Goal: Information Seeking & Learning: Learn about a topic

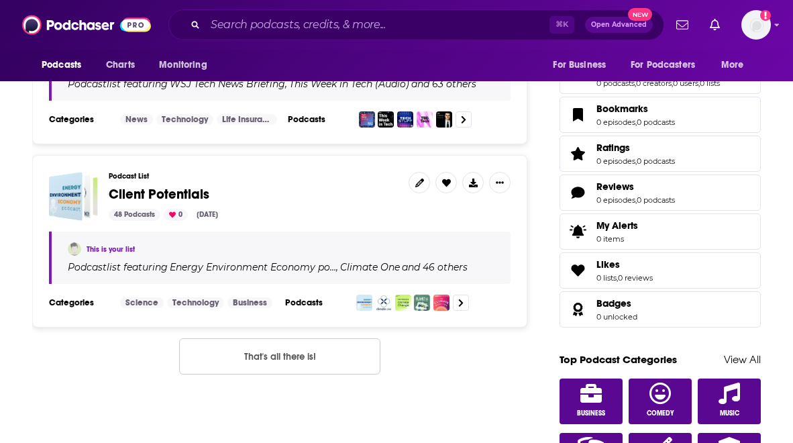
scroll to position [24, 0]
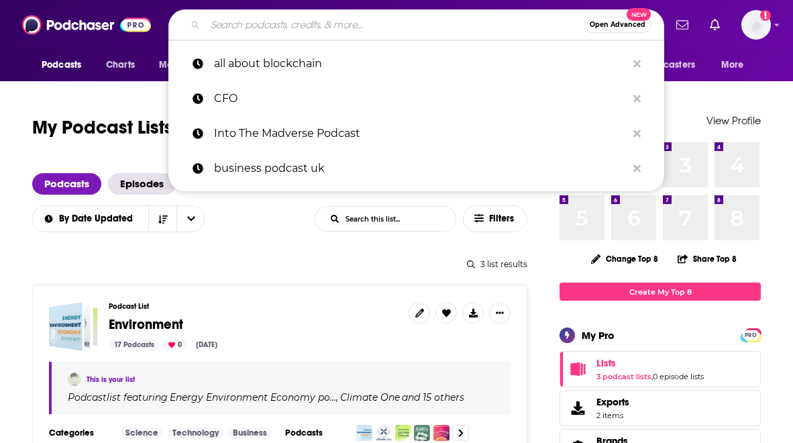
click at [313, 15] on input "Search podcasts, credits, & more..." at bounding box center [394, 24] width 379 height 21
paste input "Fintech Cafe Podcast ([GEOGRAPHIC_DATA])"
type input "Fintech Cafe Podcast ([GEOGRAPHIC_DATA])"
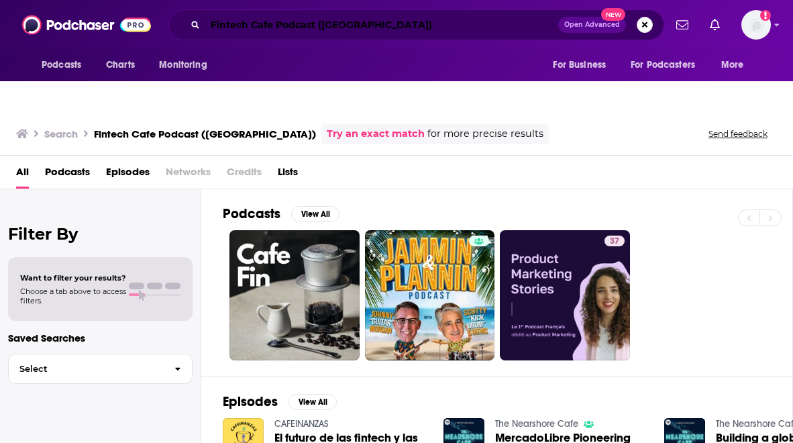
click at [364, 19] on input "Fintech Cafe Podcast ([GEOGRAPHIC_DATA])" at bounding box center [381, 24] width 353 height 21
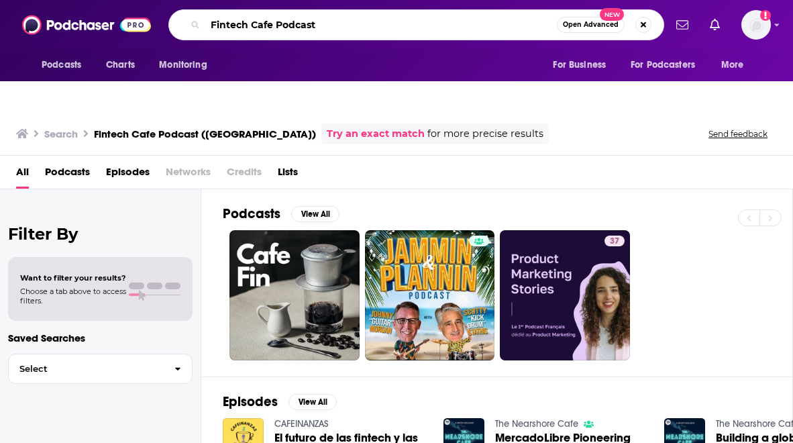
type input "Fintech Cafe Podcast"
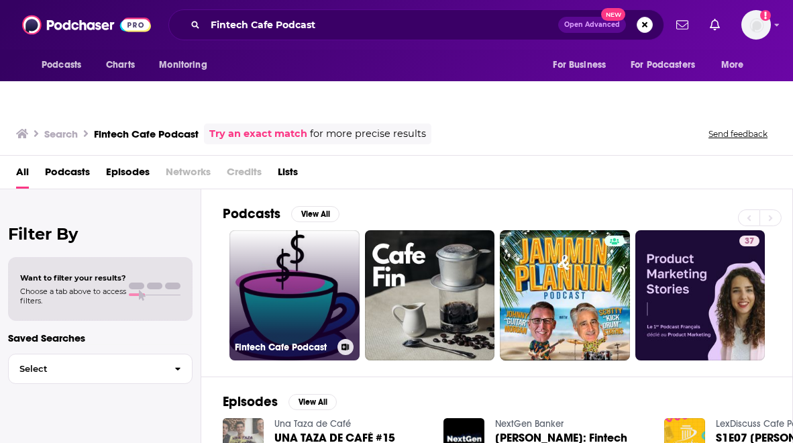
click at [283, 265] on link "Fintech Cafe Podcast" at bounding box center [295, 295] width 130 height 130
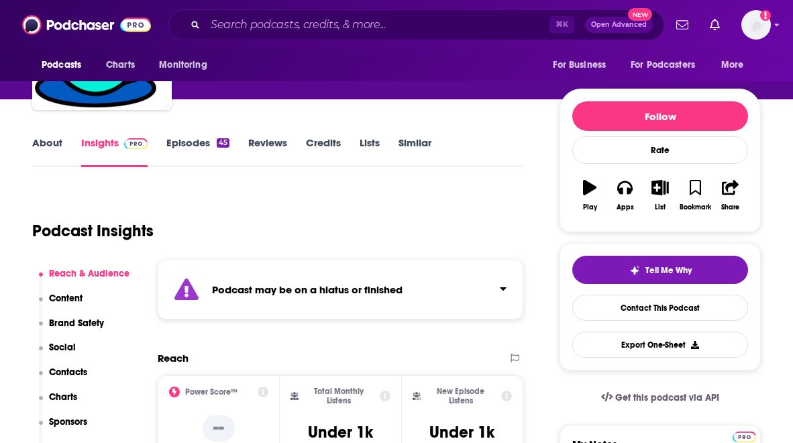
scroll to position [36, 0]
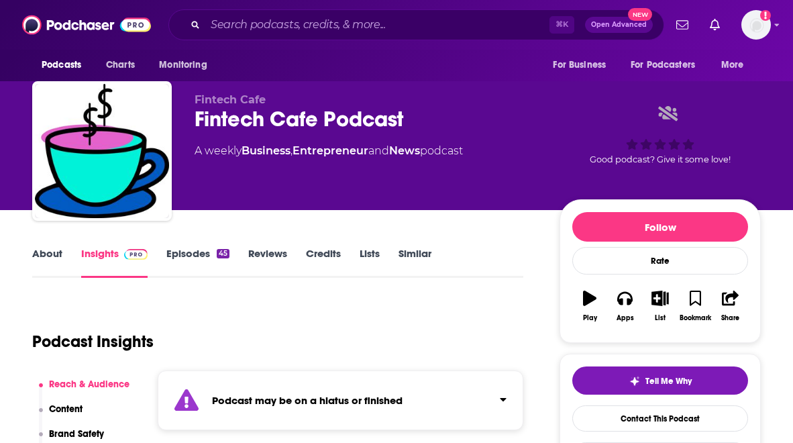
click at [202, 247] on link "Episodes 45" at bounding box center [197, 262] width 63 height 31
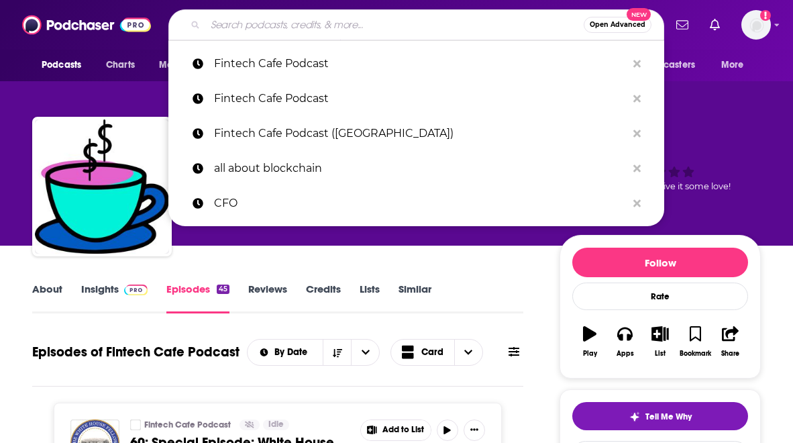
click at [311, 15] on input "Search podcasts, credits, & more..." at bounding box center [394, 24] width 379 height 21
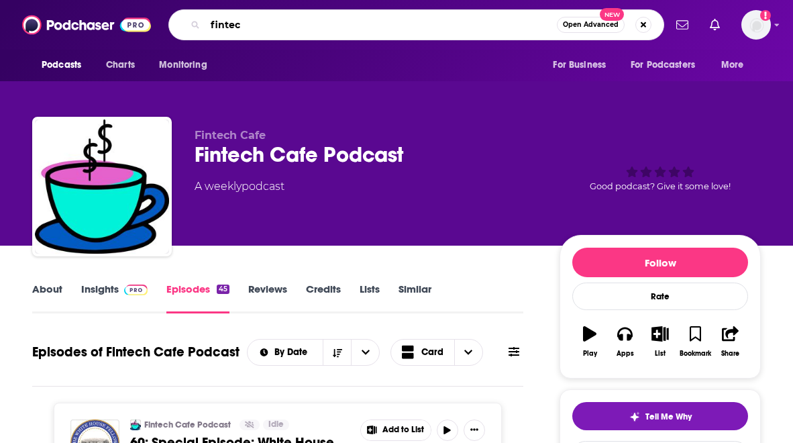
type input "fintech"
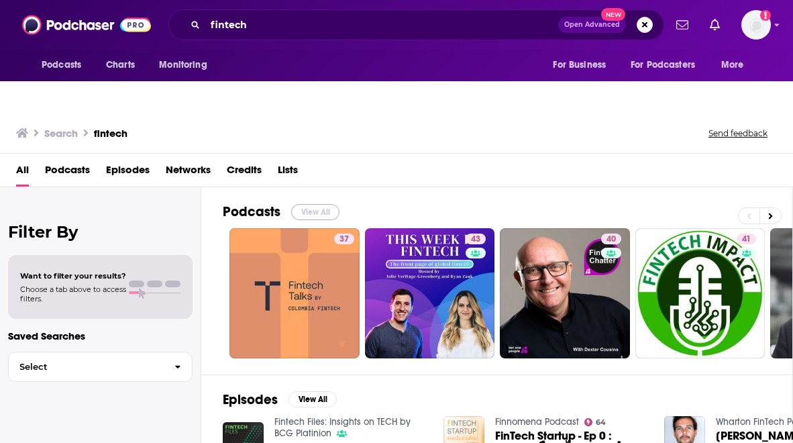
click at [305, 204] on button "View All" at bounding box center [315, 212] width 48 height 16
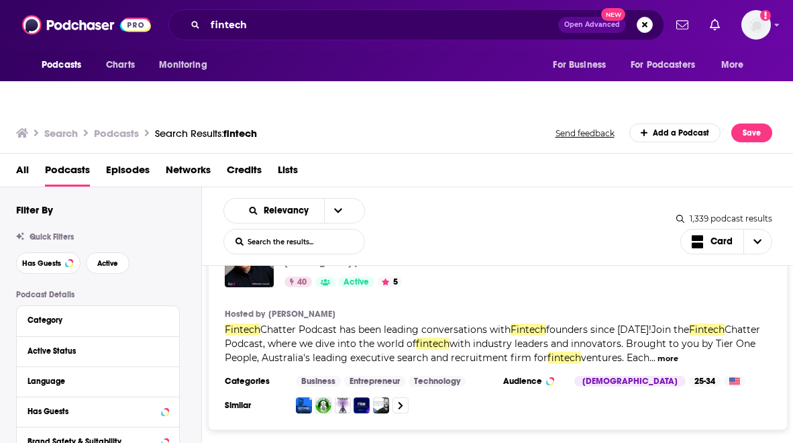
scroll to position [456, 0]
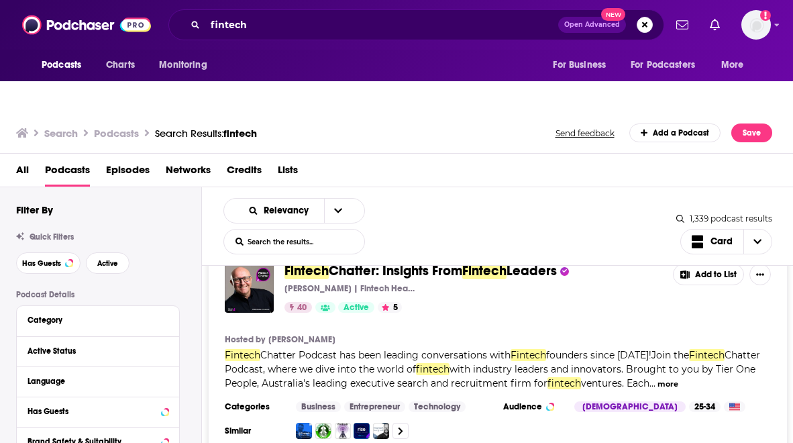
click at [302, 262] on span "Fintech" at bounding box center [307, 270] width 44 height 17
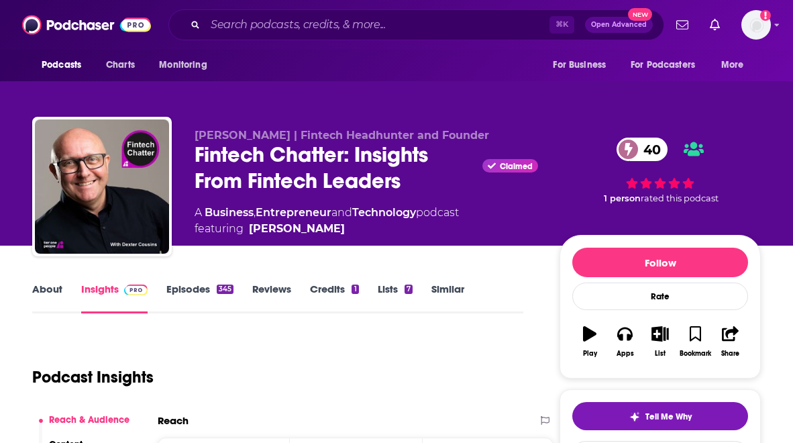
click at [42, 283] on link "About" at bounding box center [47, 298] width 30 height 31
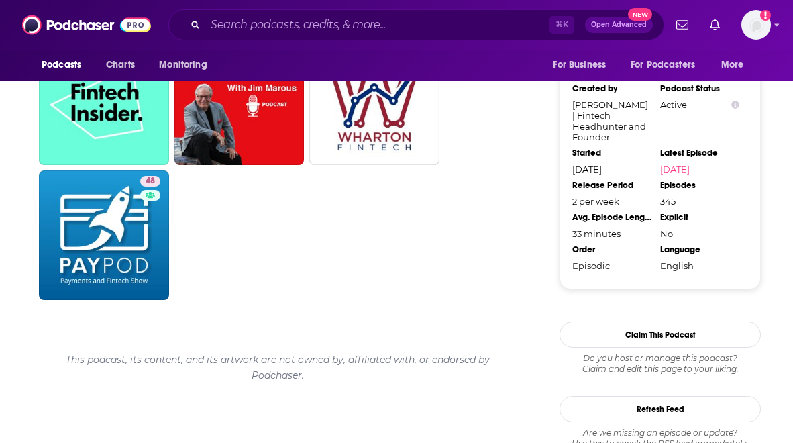
scroll to position [1382, 0]
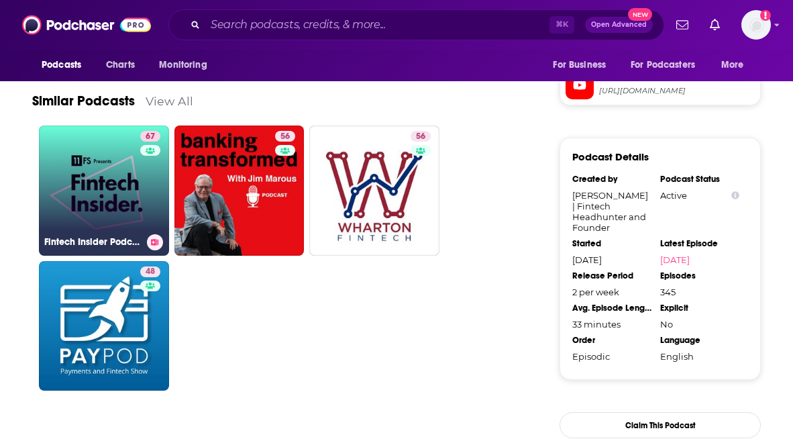
click at [132, 152] on link "67 Fintech Insider Podcast by 11:FS" at bounding box center [104, 191] width 130 height 130
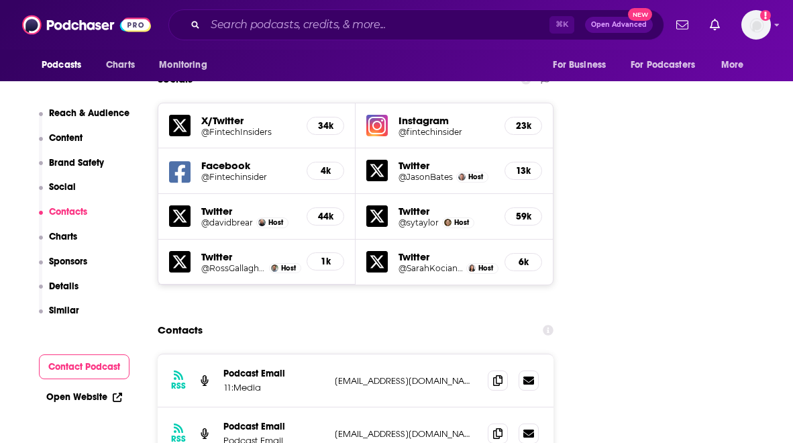
scroll to position [1720, 0]
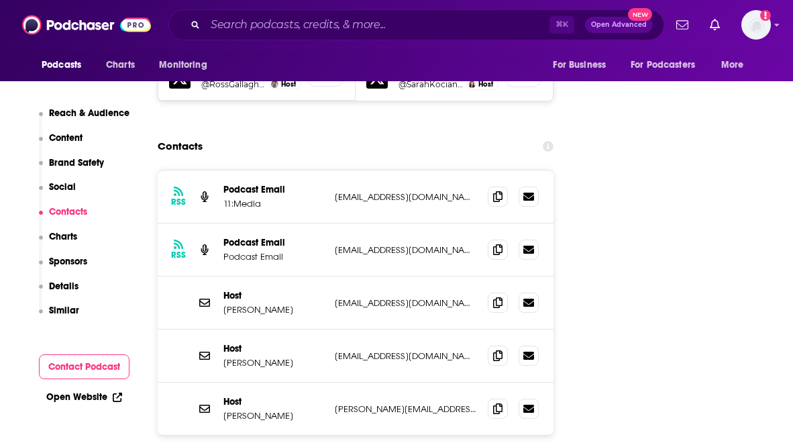
click at [374, 330] on div "Host [PERSON_NAME] [EMAIL_ADDRESS][DOMAIN_NAME] [EMAIL_ADDRESS][DOMAIN_NAME]" at bounding box center [356, 356] width 396 height 53
click at [488, 345] on span at bounding box center [498, 355] width 20 height 20
click at [488, 398] on span at bounding box center [498, 408] width 20 height 20
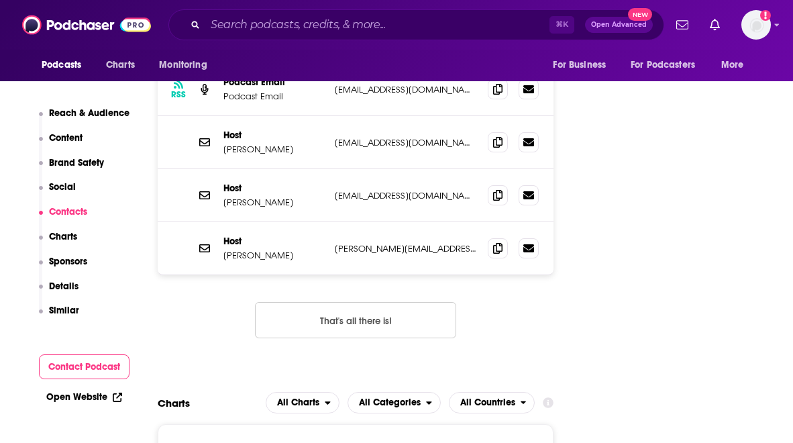
scroll to position [1966, 0]
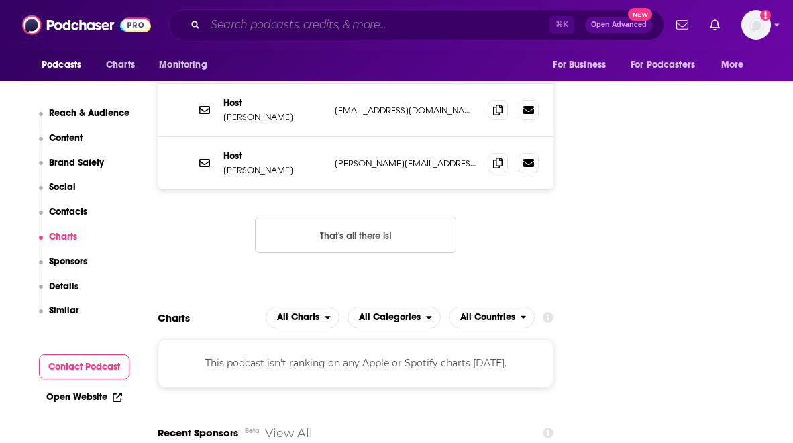
click at [294, 26] on input "Search podcasts, credits, & more..." at bounding box center [377, 24] width 344 height 21
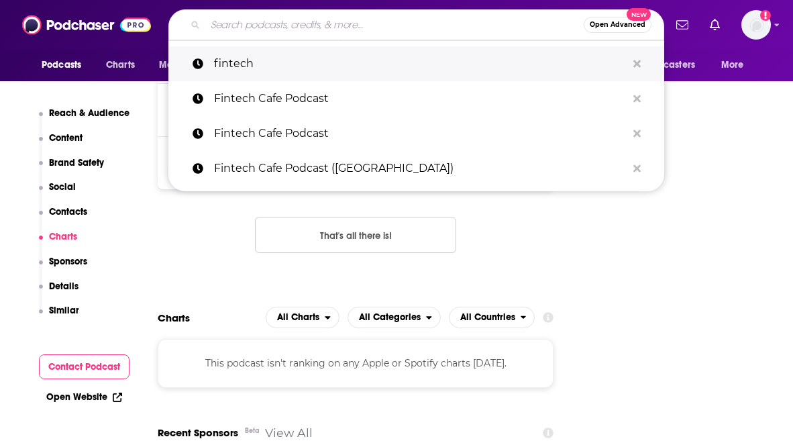
click at [270, 64] on p "fintech" at bounding box center [420, 63] width 413 height 35
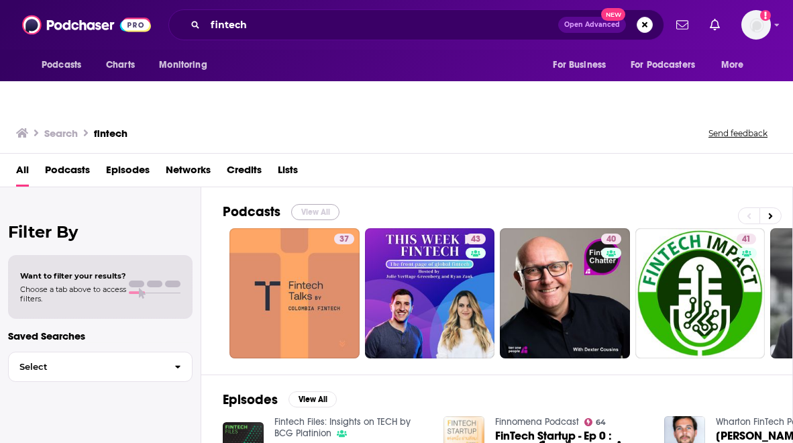
click at [309, 204] on button "View All" at bounding box center [315, 212] width 48 height 16
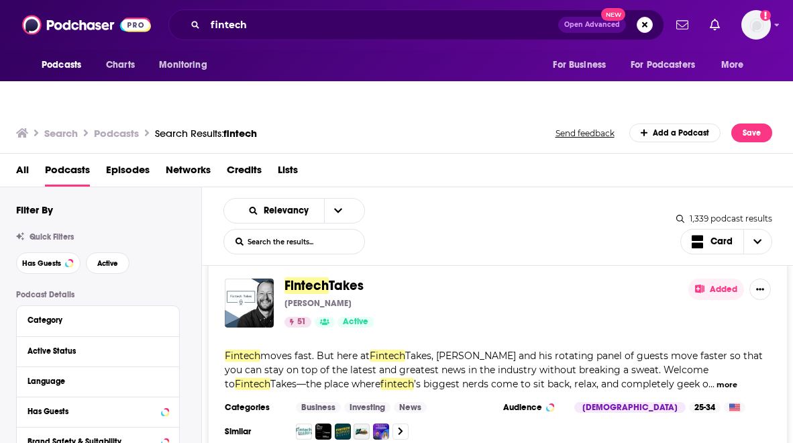
scroll to position [2356, 0]
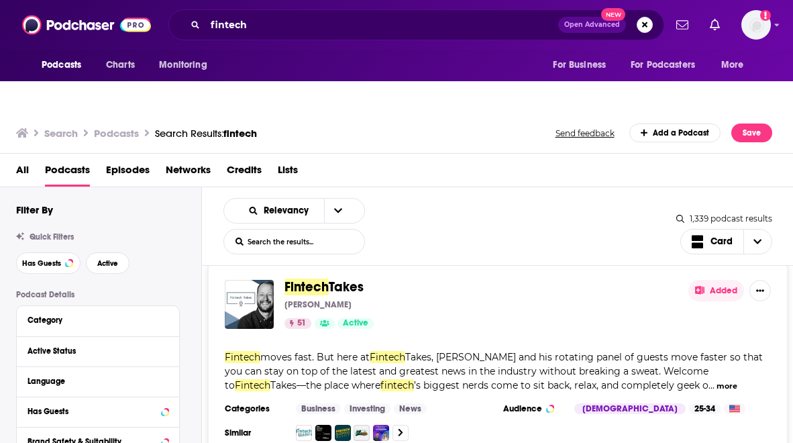
click at [329, 279] on span "Takes" at bounding box center [346, 287] width 35 height 17
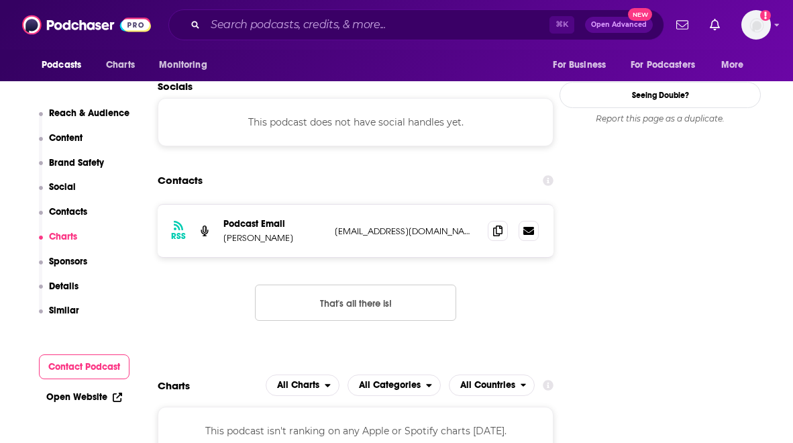
scroll to position [1241, 0]
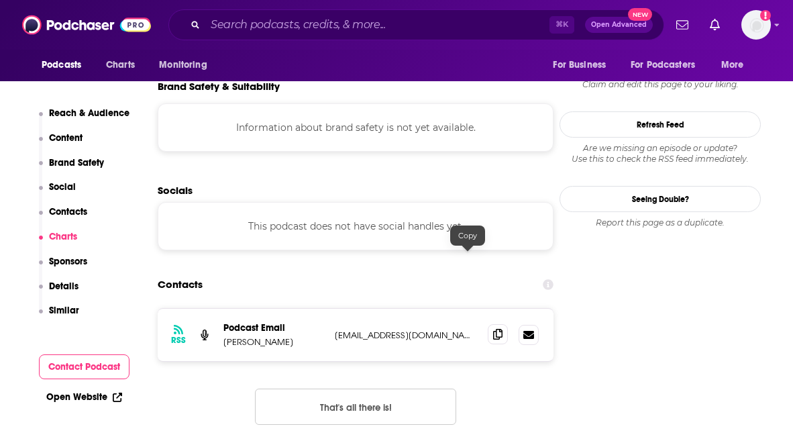
click at [493, 329] on icon at bounding box center [497, 334] width 9 height 11
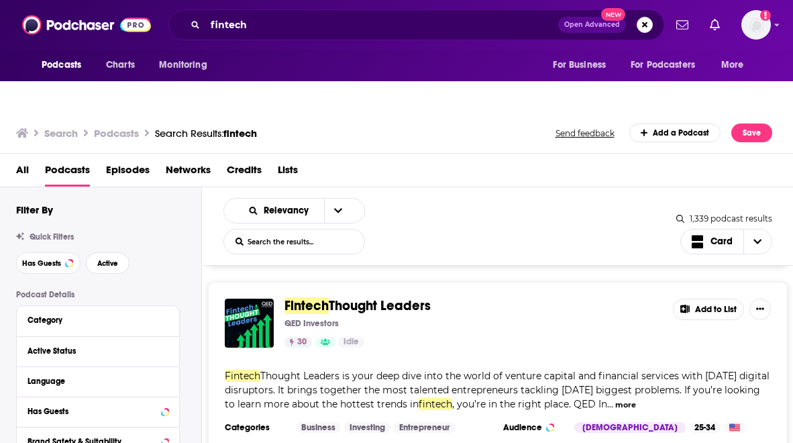
scroll to position [3785, 0]
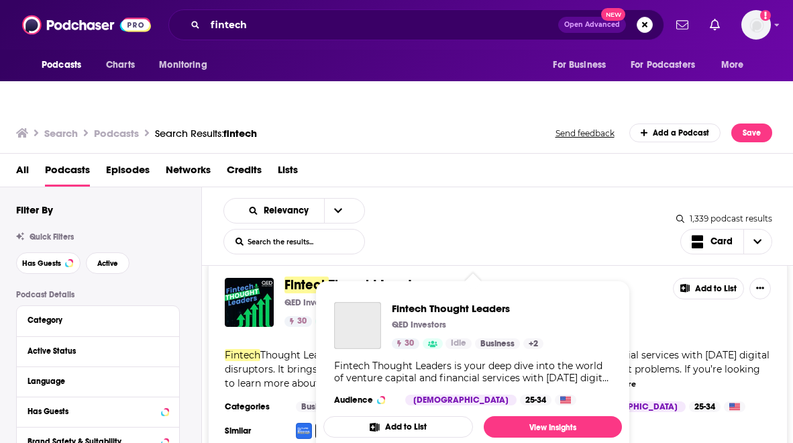
click at [395, 291] on div "Fintech Thought Leaders QED Investors 30 Idle Business + 2 Fintech Thought Lead…" at bounding box center [472, 353] width 299 height 125
click at [310, 277] on span "Fintech" at bounding box center [307, 285] width 44 height 17
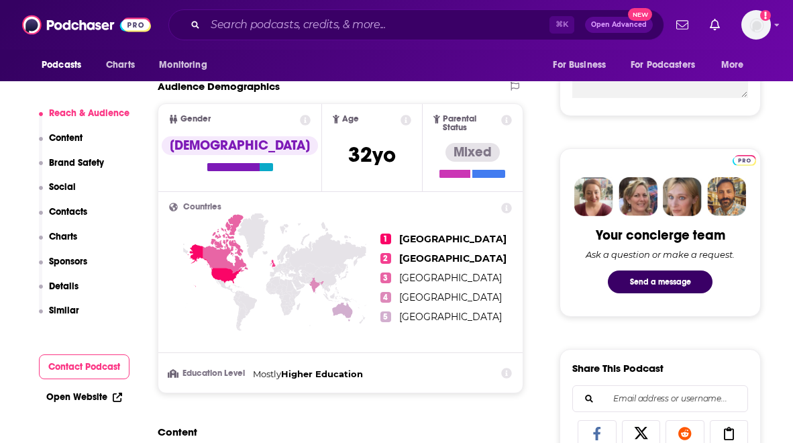
scroll to position [33, 0]
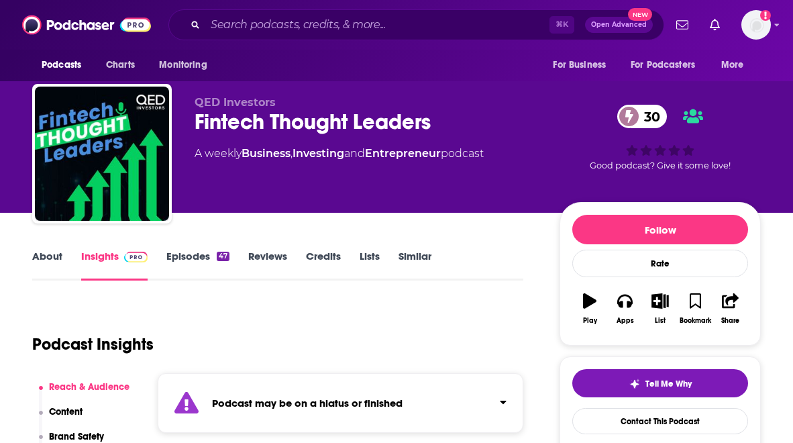
click at [193, 250] on link "Episodes 47" at bounding box center [197, 265] width 63 height 31
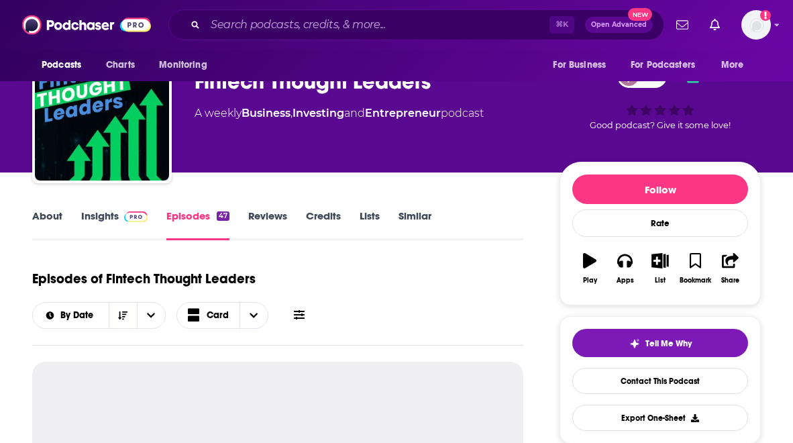
scroll to position [165, 0]
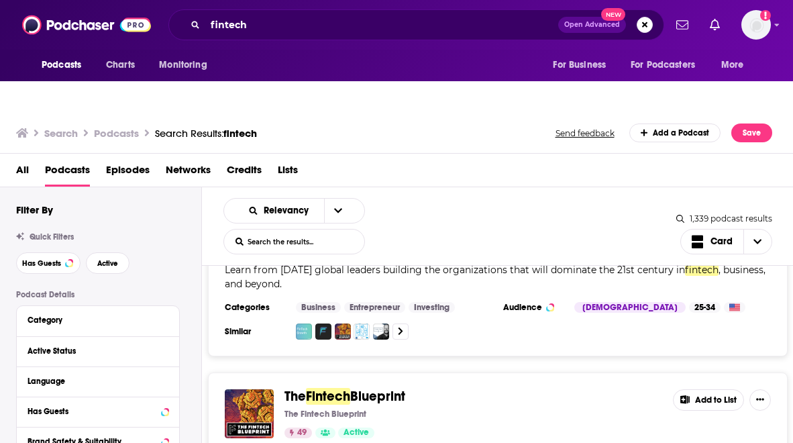
scroll to position [4197, 0]
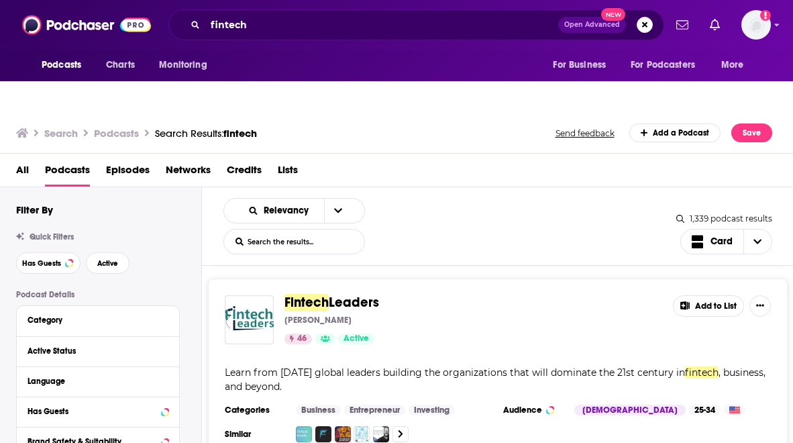
click at [322, 294] on span "Fintech" at bounding box center [307, 302] width 44 height 17
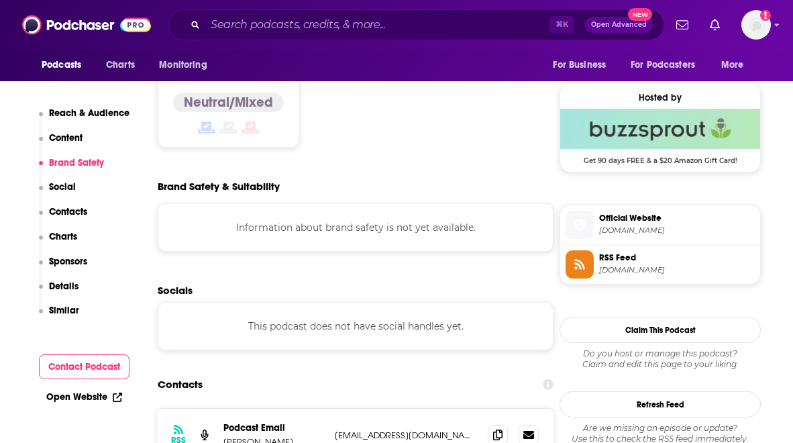
scroll to position [1133, 0]
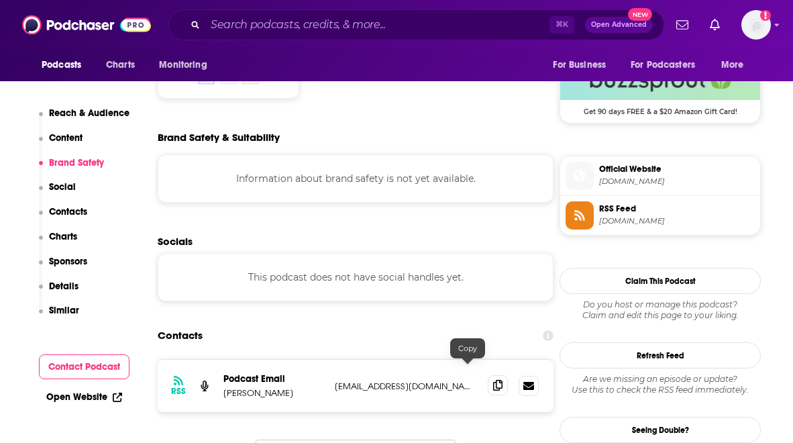
click at [493, 380] on icon at bounding box center [497, 385] width 9 height 11
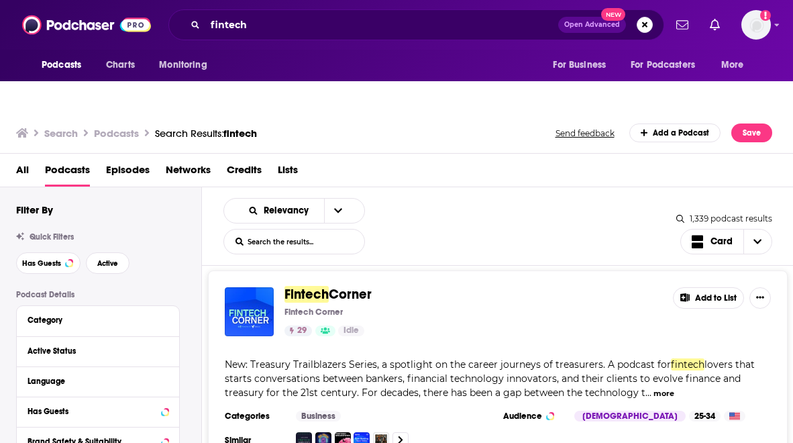
scroll to position [4612, 0]
click at [358, 287] on span "Corner" at bounding box center [350, 295] width 43 height 17
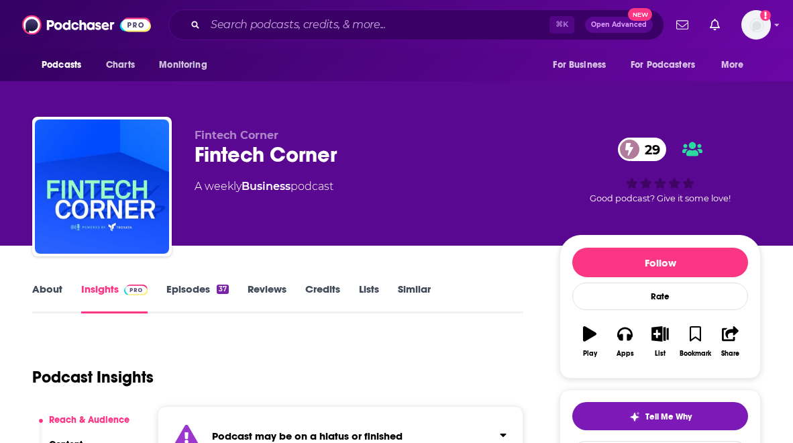
click at [191, 283] on link "Episodes 37" at bounding box center [197, 298] width 62 height 31
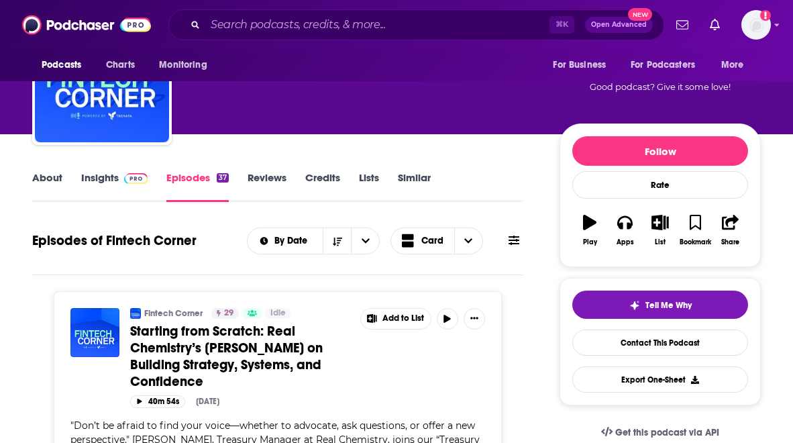
scroll to position [120, 0]
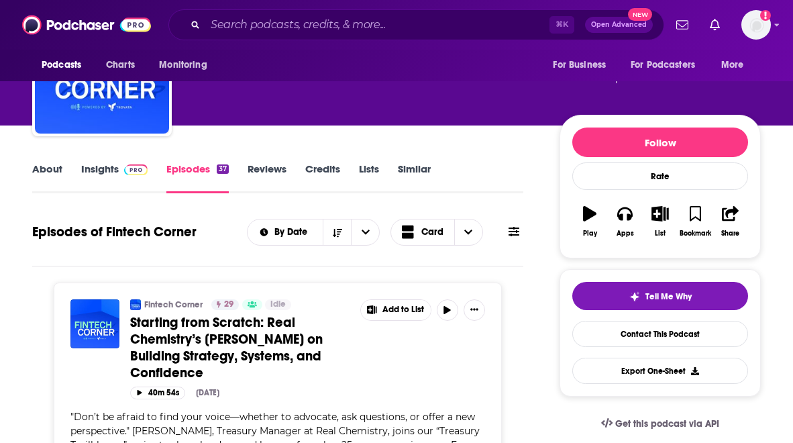
click at [40, 162] on link "About" at bounding box center [47, 177] width 30 height 31
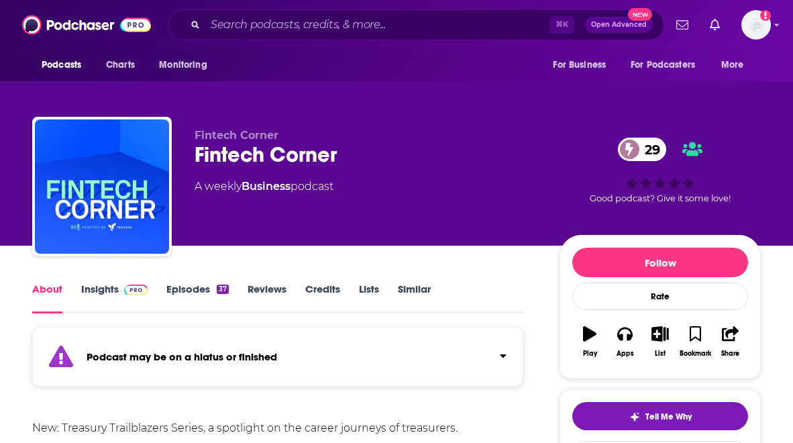
click at [97, 283] on link "Insights" at bounding box center [114, 298] width 66 height 31
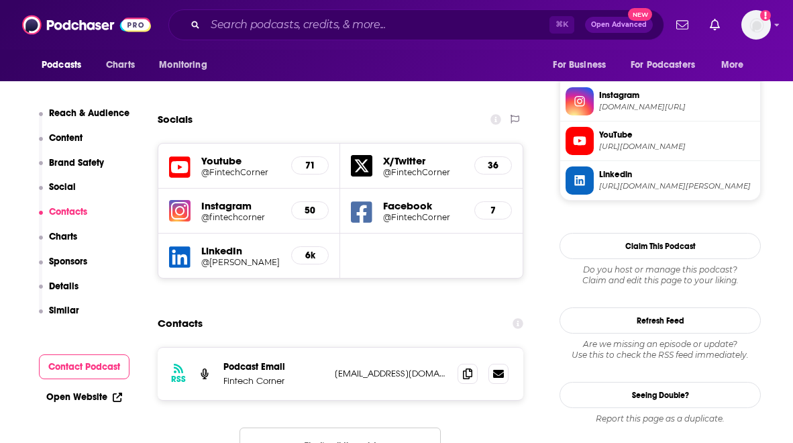
scroll to position [1214, 0]
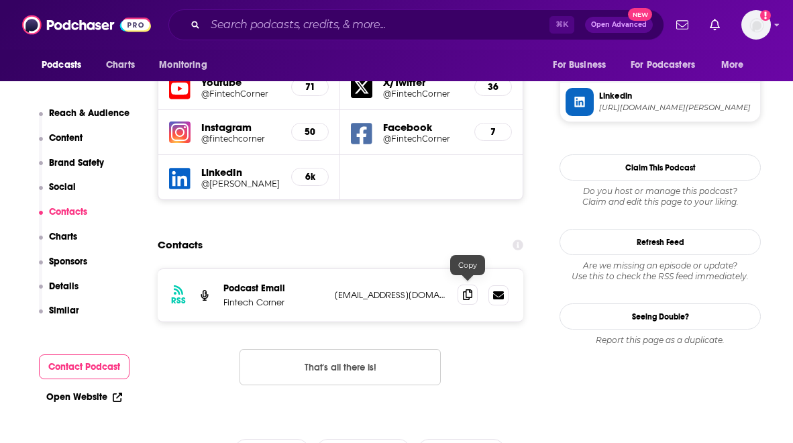
click at [473, 285] on span at bounding box center [468, 295] width 20 height 20
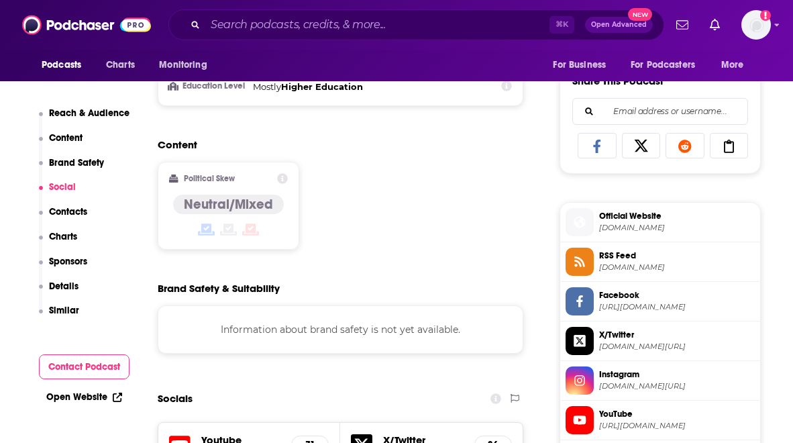
scroll to position [805, 0]
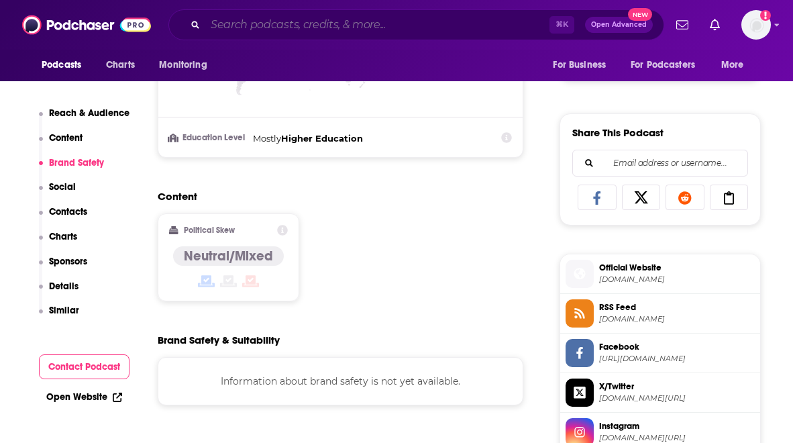
click at [399, 26] on input "Search podcasts, credits, & more..." at bounding box center [377, 24] width 344 height 21
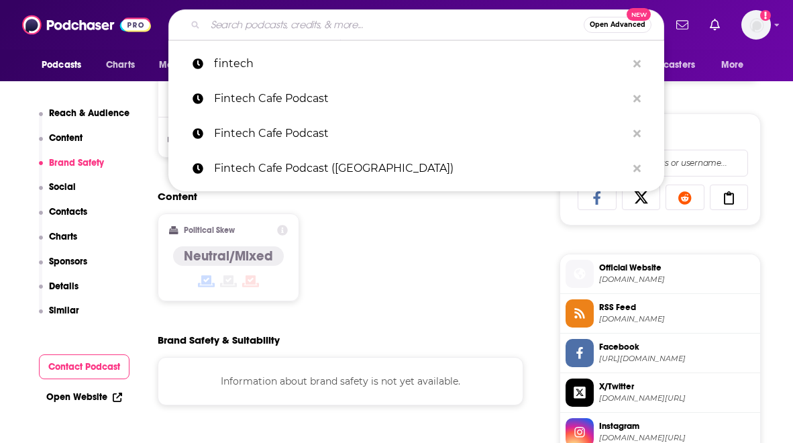
paste input "Fintechfun"
type input "Fintechfun"
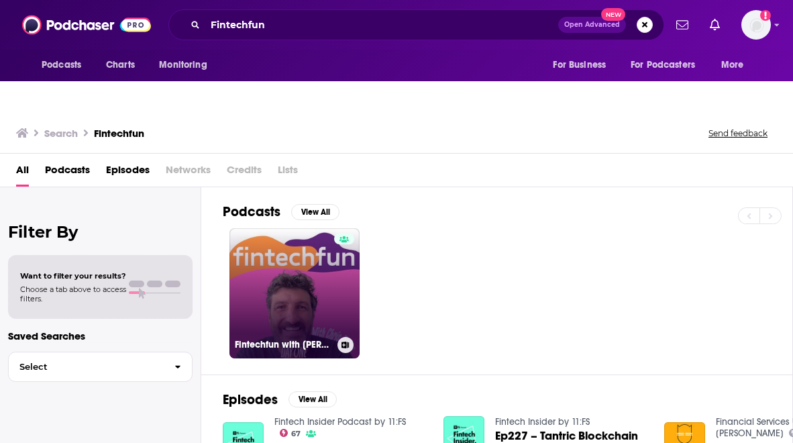
click at [311, 272] on link "Fintechfun with [PERSON_NAME]" at bounding box center [295, 293] width 130 height 130
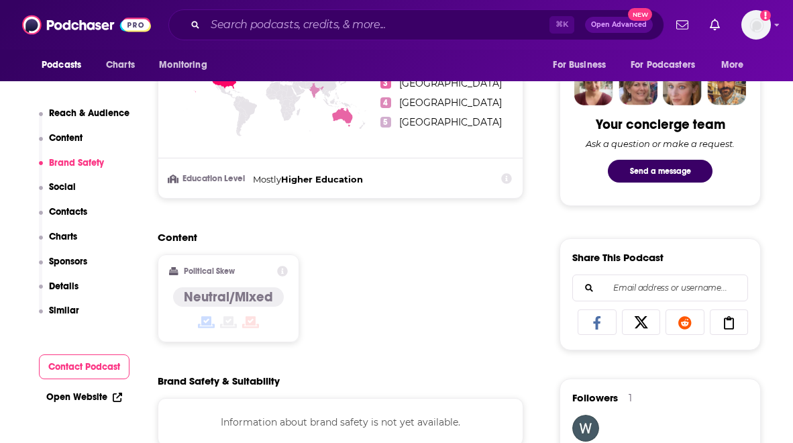
scroll to position [997, 0]
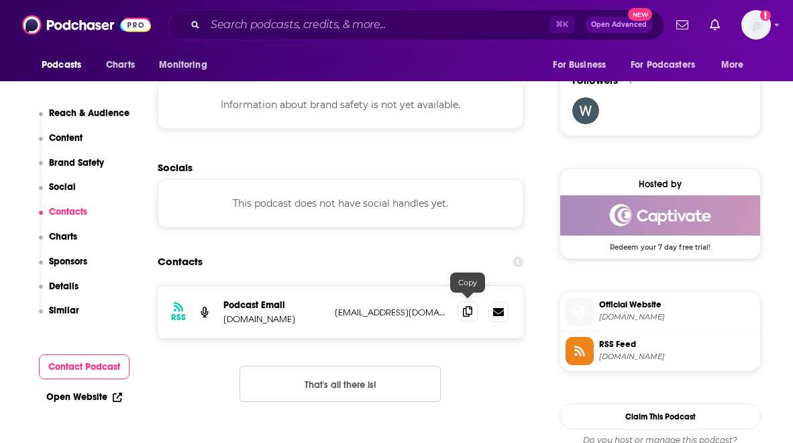
click at [472, 301] on span at bounding box center [468, 311] width 20 height 20
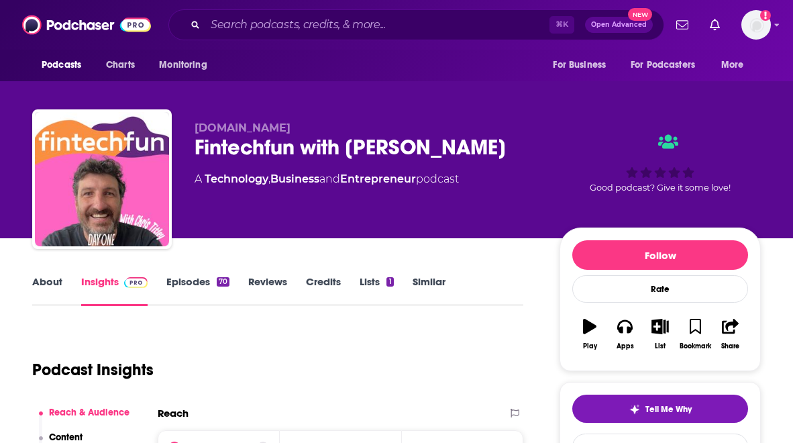
scroll to position [0, 0]
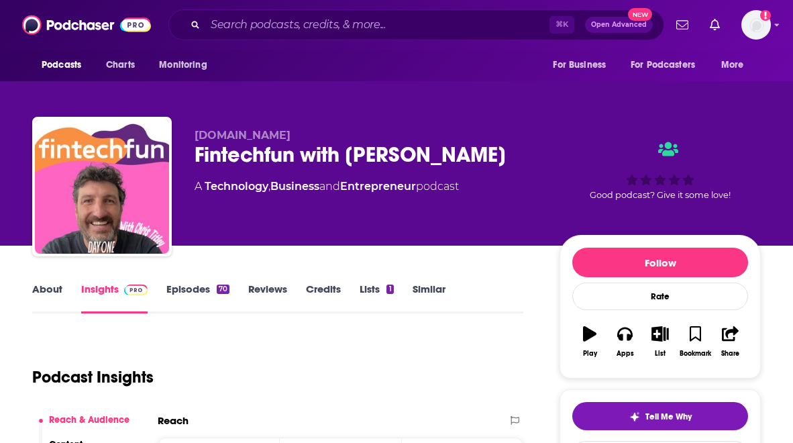
click at [205, 142] on div "Fintechfun with [PERSON_NAME]" at bounding box center [367, 155] width 344 height 26
copy h2 "Fintechfun"
click at [209, 28] on input "Search podcasts, credits, & more..." at bounding box center [377, 24] width 344 height 21
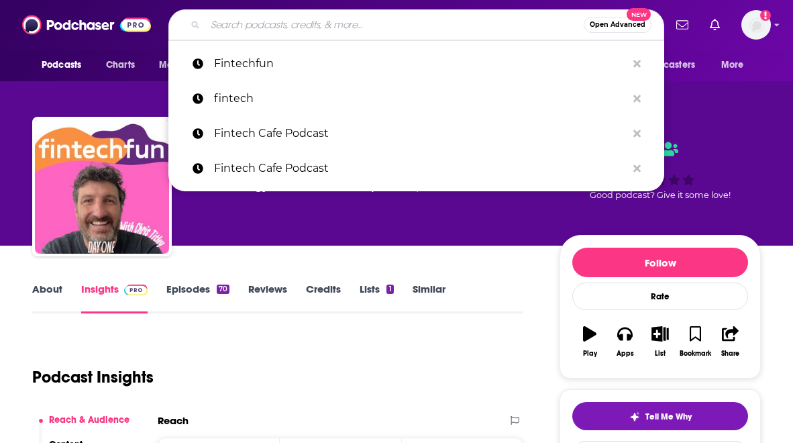
paste input "A to Z of Fintech"
type input "A to Z of Fintech"
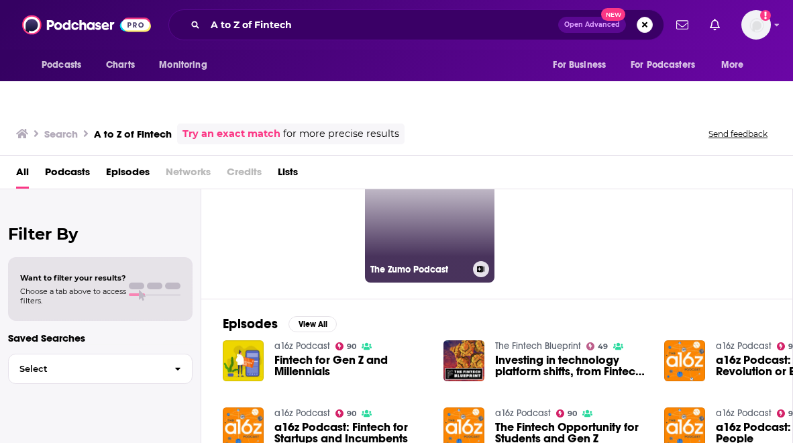
scroll to position [82, 0]
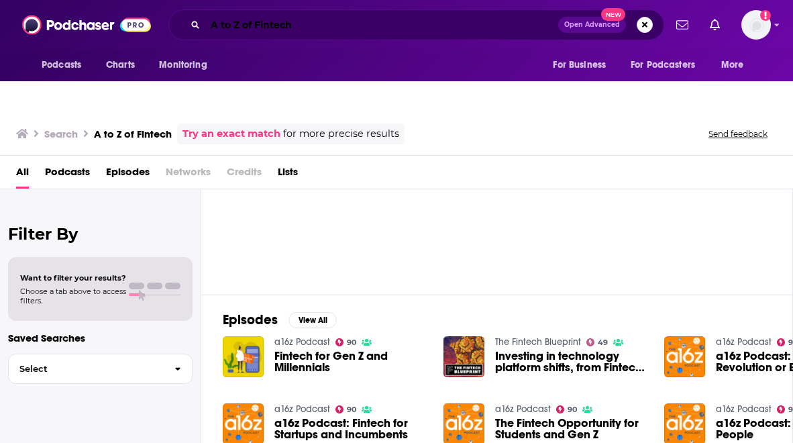
click at [272, 31] on input "A to Z of Fintech" at bounding box center [381, 24] width 353 height 21
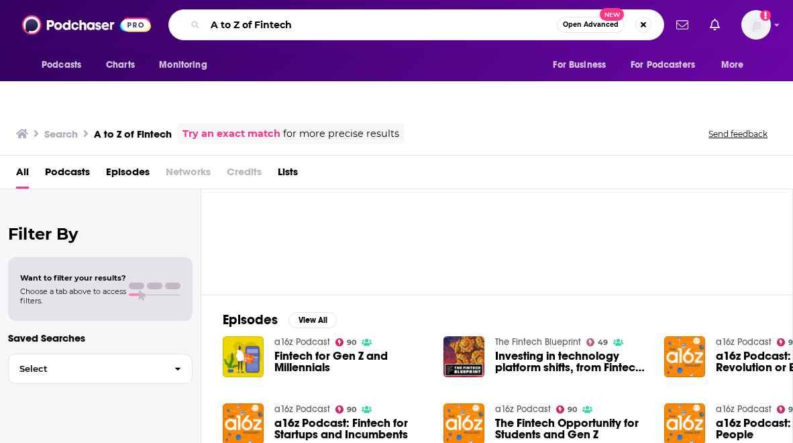
click at [272, 31] on input "A to Z of Fintech" at bounding box center [381, 24] width 352 height 21
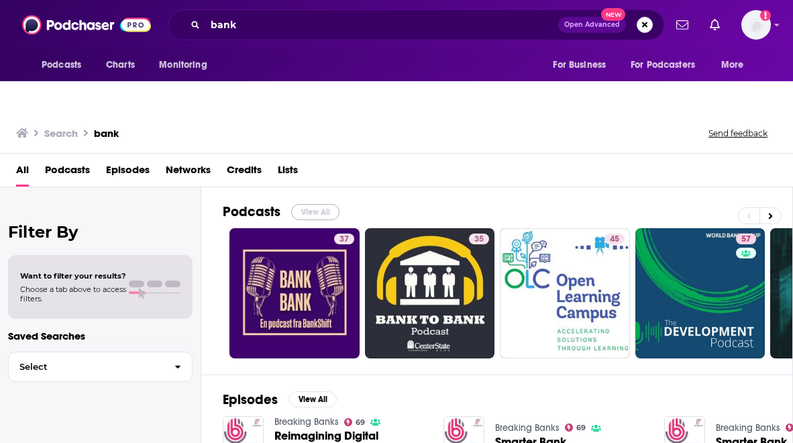
click at [317, 204] on button "View All" at bounding box center [315, 212] width 48 height 16
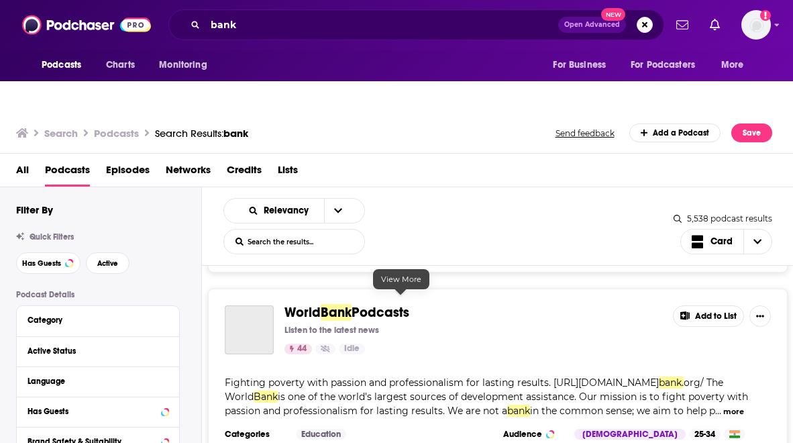
scroll to position [1697, 0]
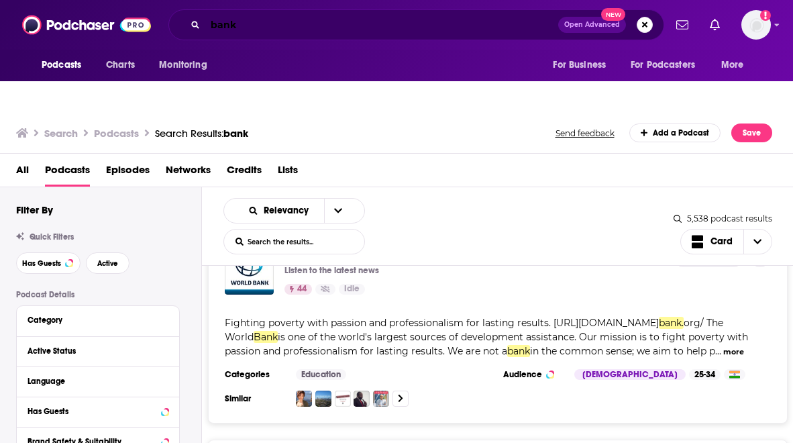
click at [291, 25] on input "bank" at bounding box center [381, 24] width 353 height 21
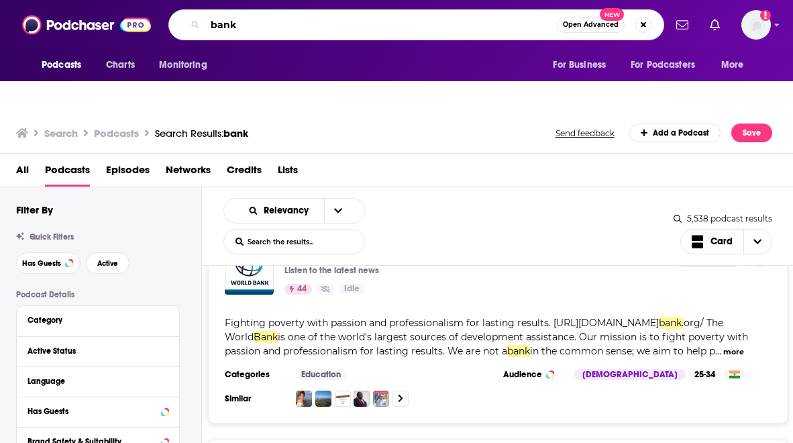
click at [291, 25] on input "bank" at bounding box center [381, 24] width 352 height 21
type input "fintech15"
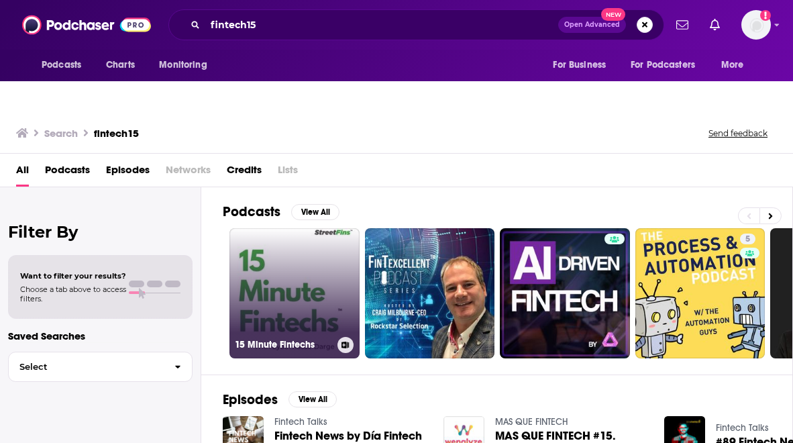
click at [260, 228] on link "15 Minute Fintechs" at bounding box center [295, 293] width 130 height 130
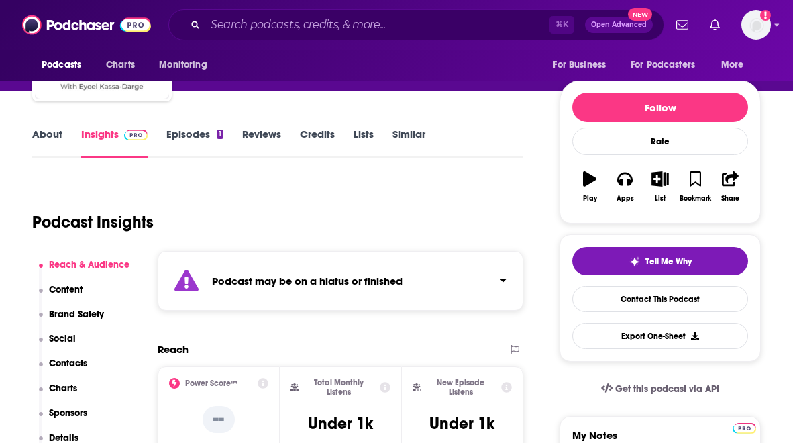
scroll to position [225, 0]
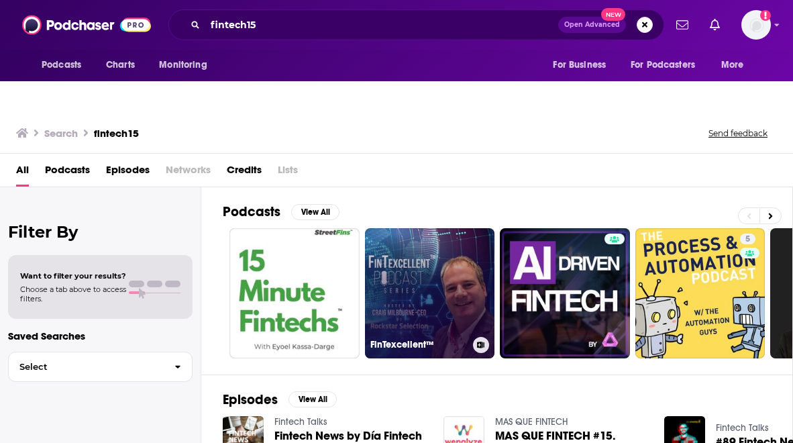
click at [440, 259] on link "FinTexcellent™" at bounding box center [430, 293] width 130 height 130
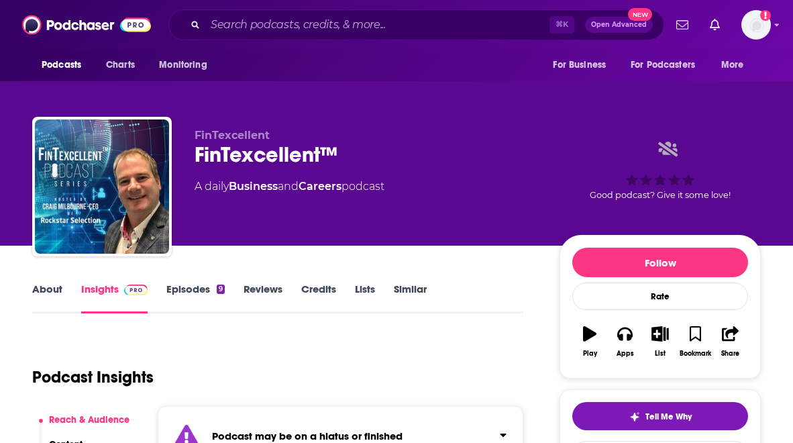
scroll to position [305, 0]
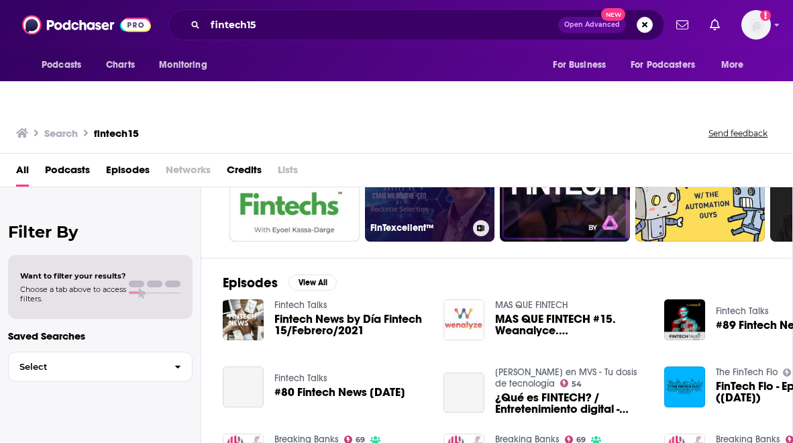
scroll to position [80, 0]
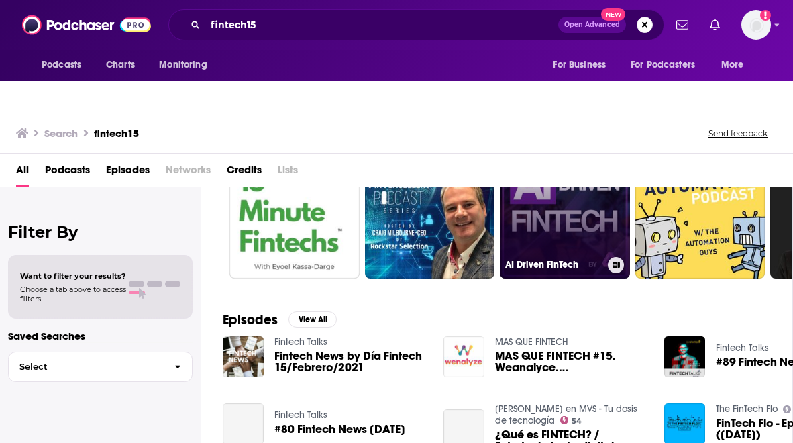
click at [590, 183] on link "AI Driven FinTech" at bounding box center [565, 213] width 130 height 130
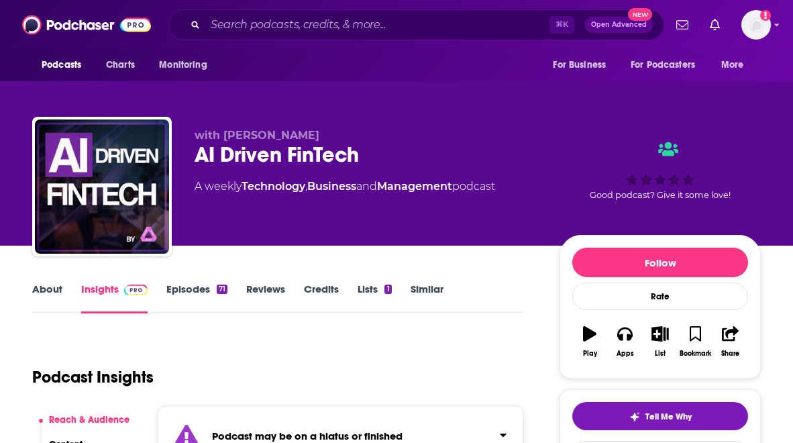
scroll to position [159, 0]
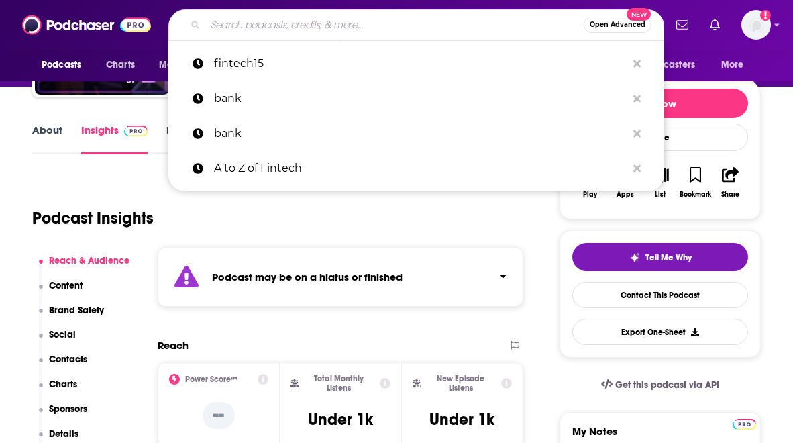
click at [207, 20] on input "Search podcasts, credits, & more..." at bounding box center [394, 24] width 379 height 21
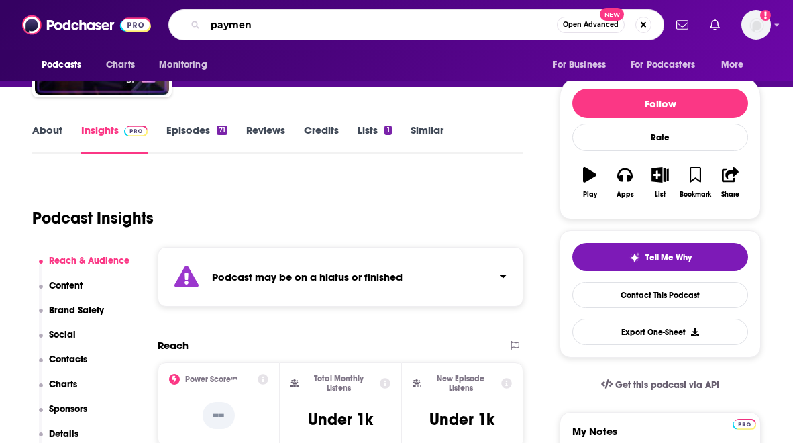
type input "payment"
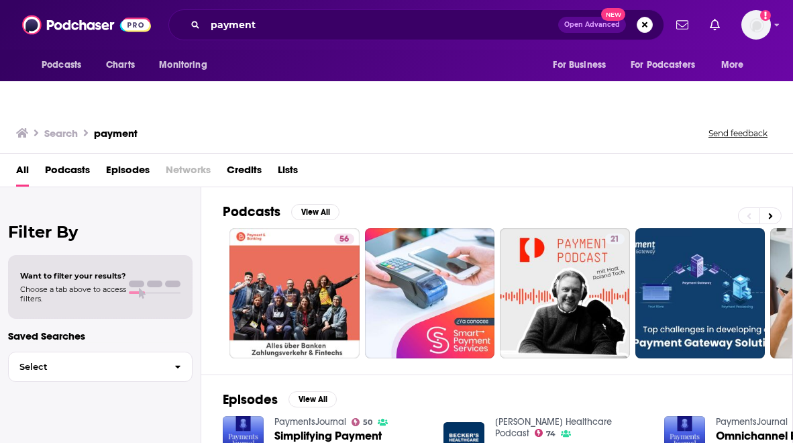
click at [285, 6] on div "Podcasts Charts Monitoring payment Open Advanced New For Business For Podcaster…" at bounding box center [396, 25] width 793 height 50
click at [275, 39] on div "payment Open Advanced New" at bounding box center [416, 24] width 496 height 31
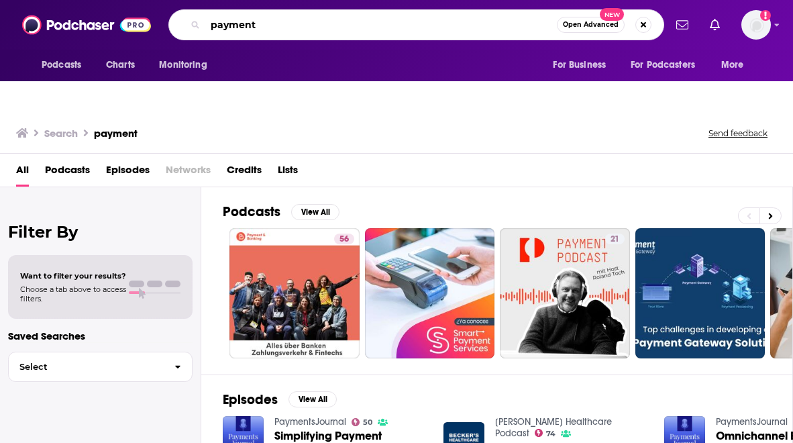
click at [279, 22] on input "payment" at bounding box center [381, 24] width 352 height 21
type input "fintech"
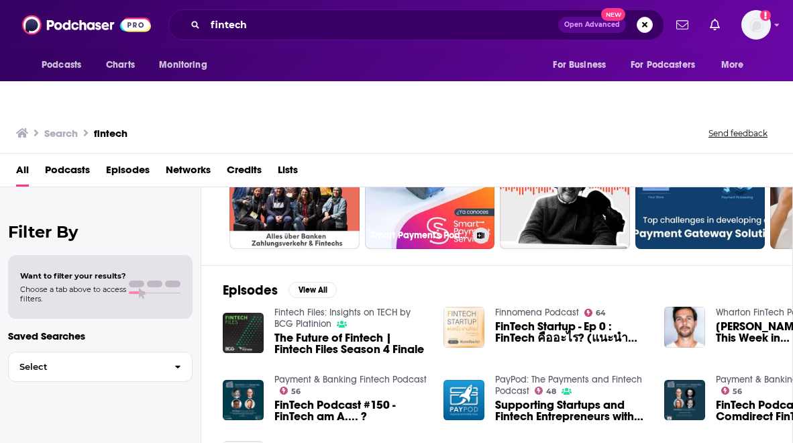
scroll to position [114, 0]
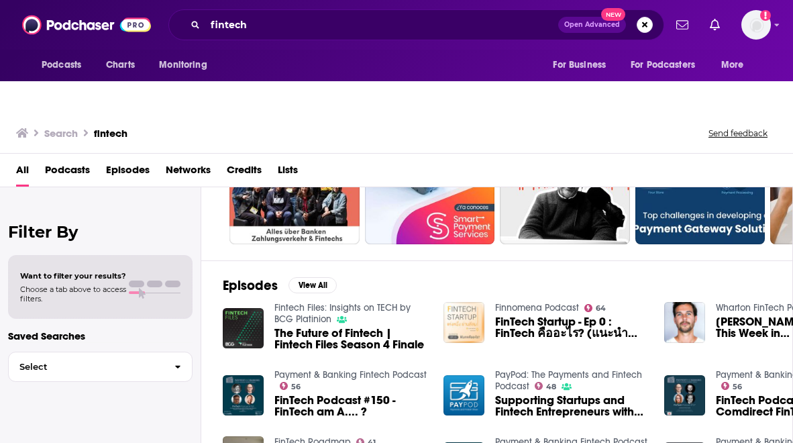
click at [123, 159] on span "Episodes" at bounding box center [128, 173] width 44 height 28
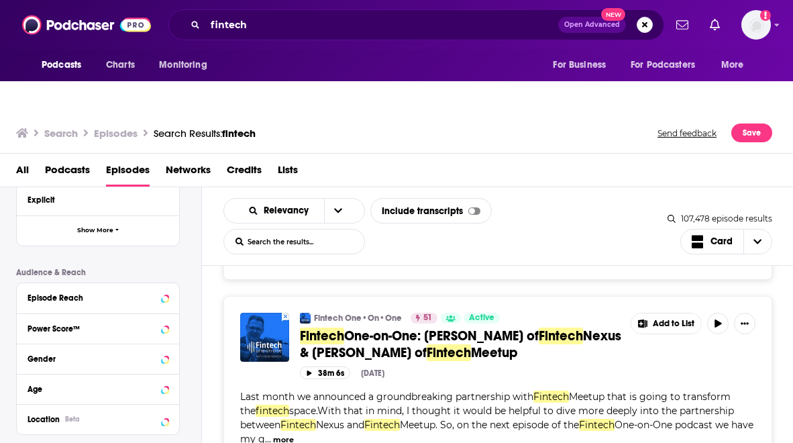
scroll to position [3265, 0]
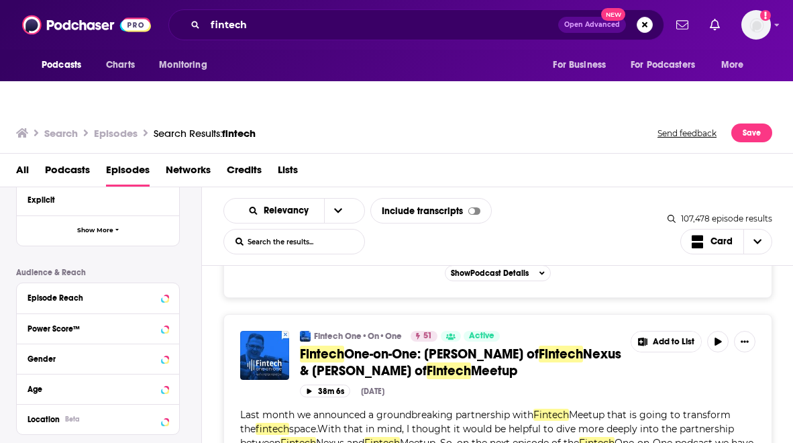
click at [358, 346] on span "Nexus & [PERSON_NAME] of" at bounding box center [460, 363] width 321 height 34
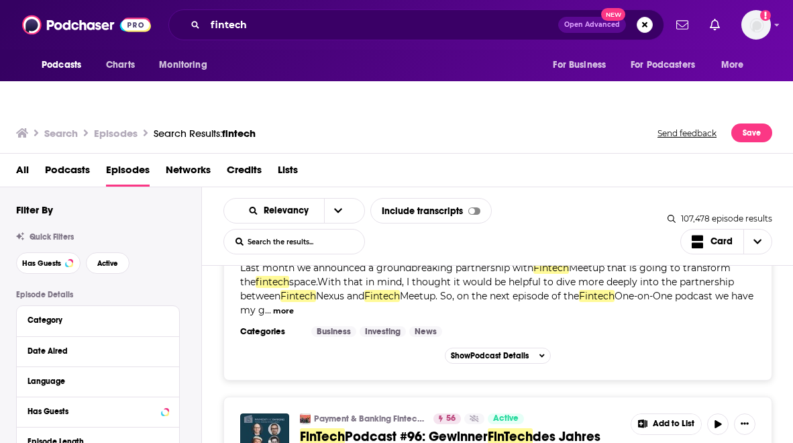
scroll to position [5295, 0]
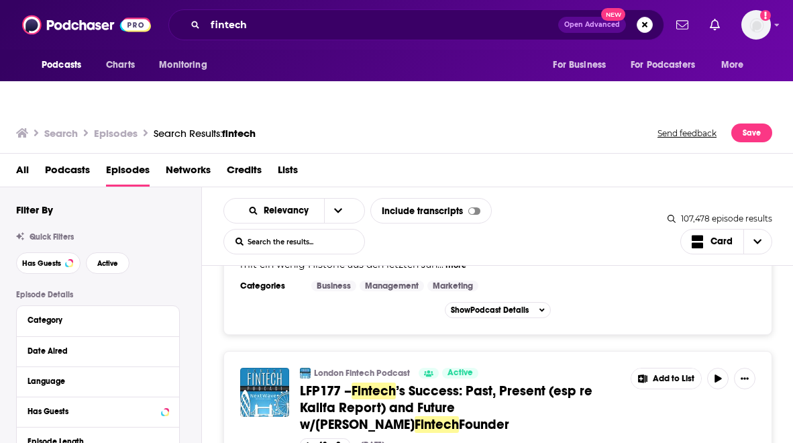
scroll to position [5427, 0]
click at [345, 367] on link "London Fintech Podcast" at bounding box center [362, 372] width 96 height 11
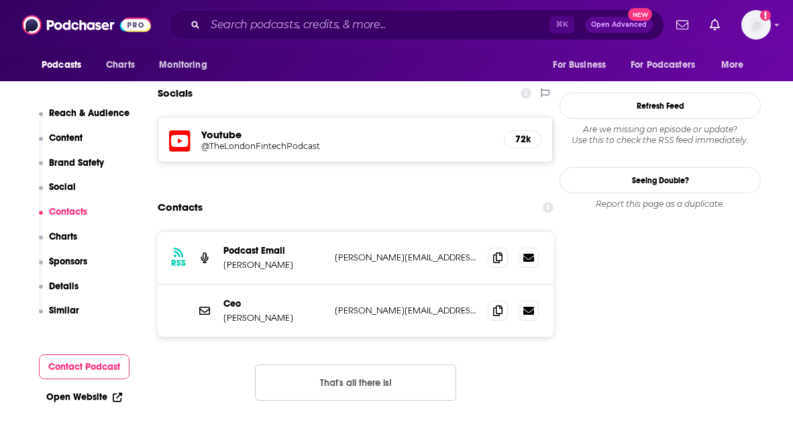
scroll to position [1268, 0]
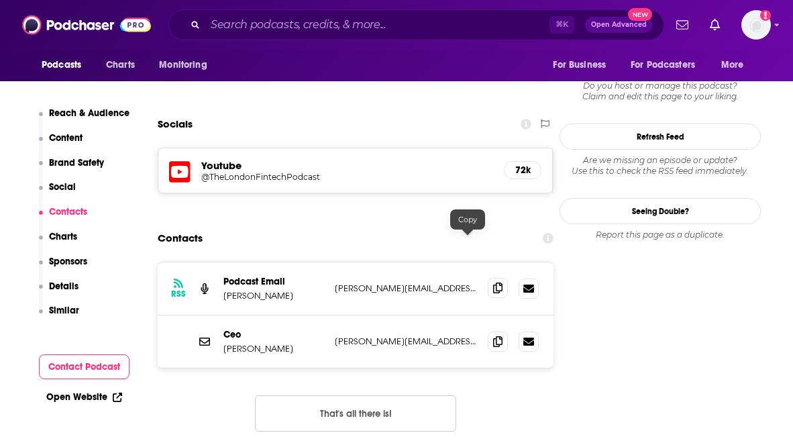
click at [493, 283] on icon at bounding box center [497, 288] width 9 height 11
click at [341, 30] on input "Search podcasts, credits, & more..." at bounding box center [377, 24] width 344 height 21
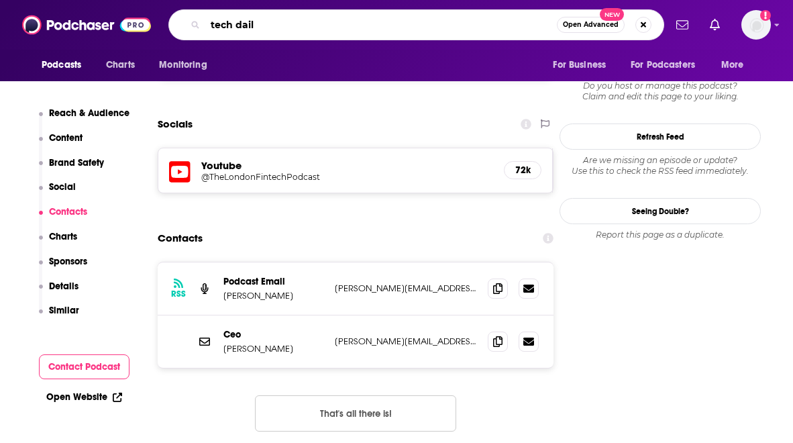
type input "tech daily"
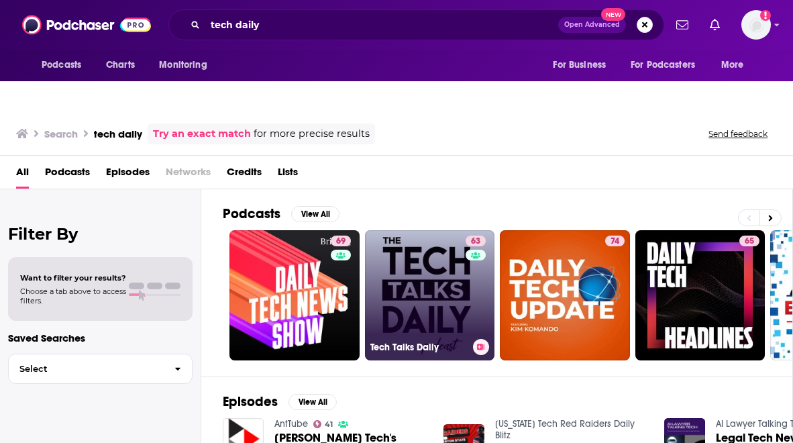
click at [430, 289] on link "63 Tech Talks Daily" at bounding box center [430, 295] width 130 height 130
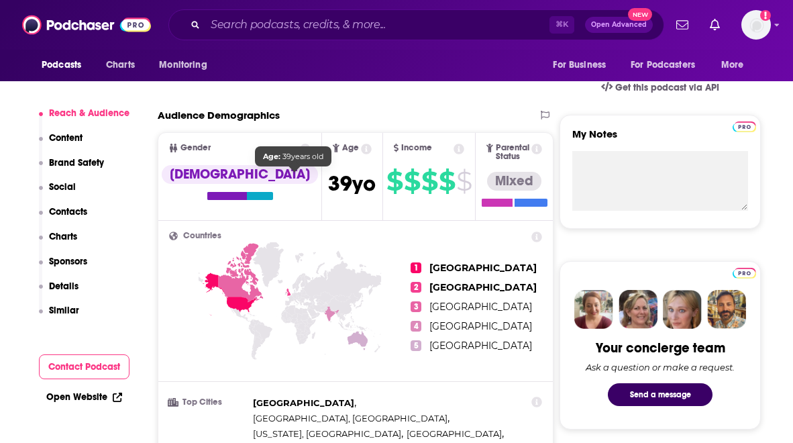
scroll to position [496, 0]
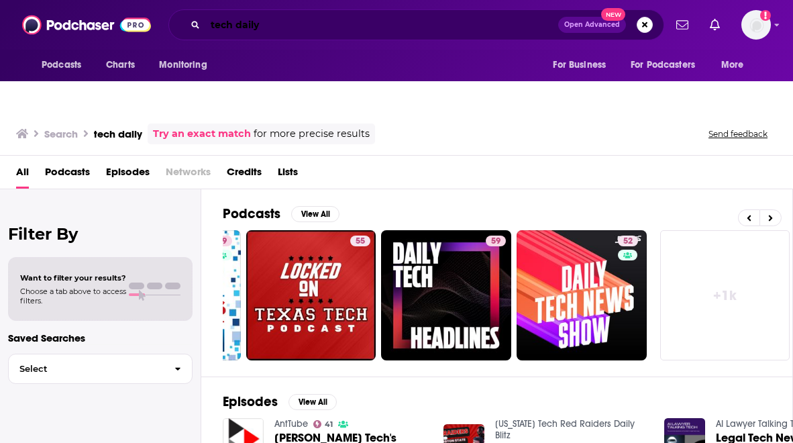
click at [270, 32] on input "tech daily" at bounding box center [381, 24] width 353 height 21
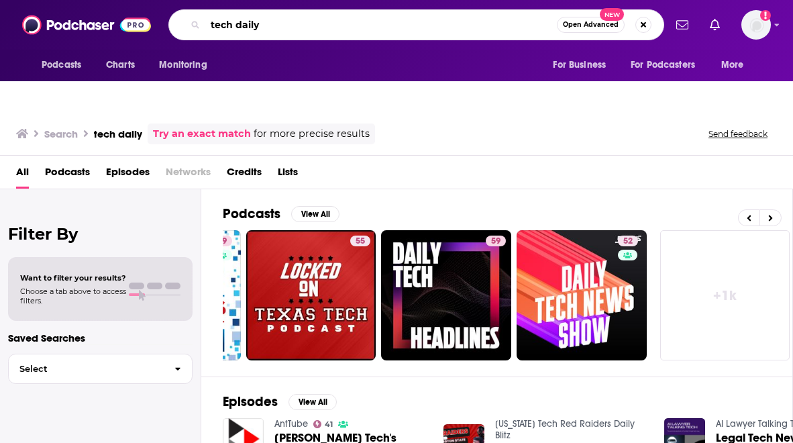
click at [270, 32] on input "tech daily" at bounding box center [381, 24] width 352 height 21
type input "tech"
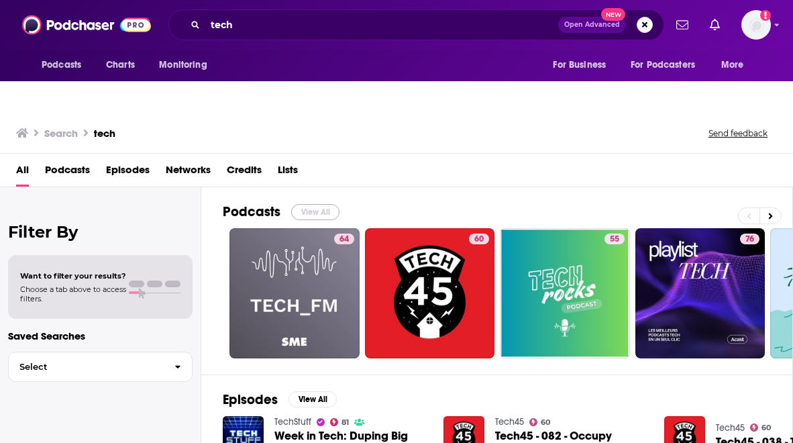
click at [313, 204] on button "View All" at bounding box center [315, 212] width 48 height 16
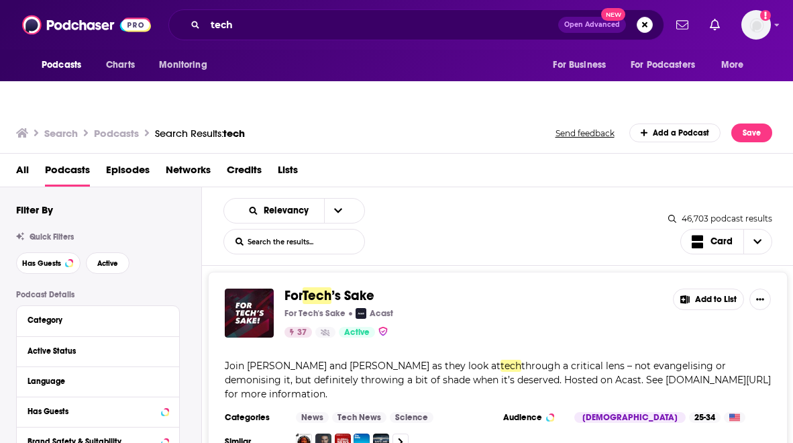
scroll to position [803, 0]
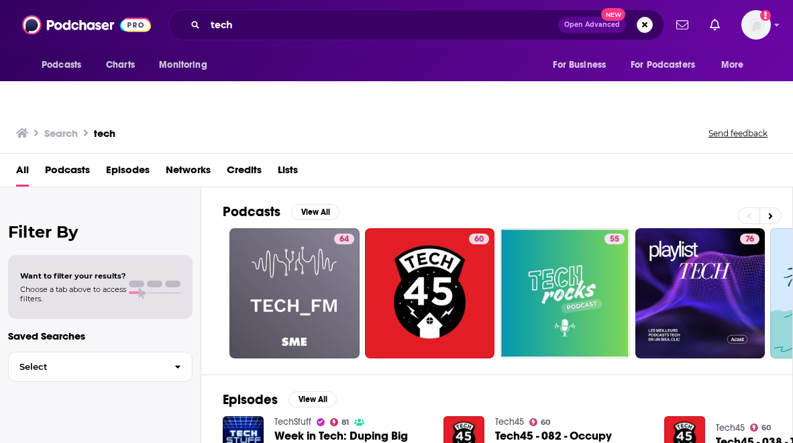
click at [582, 28] on span "Open Advanced" at bounding box center [592, 24] width 56 height 7
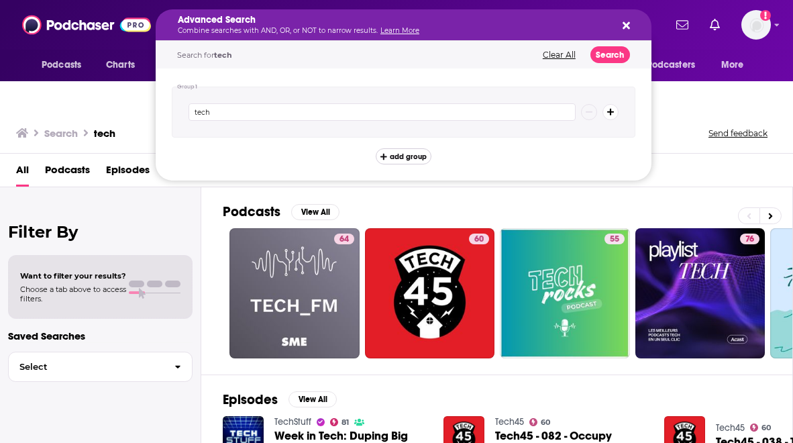
click at [409, 155] on span "add group" at bounding box center [408, 156] width 37 height 7
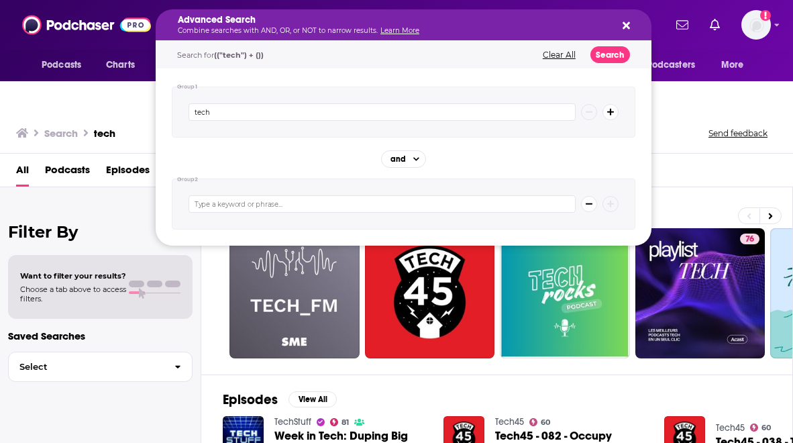
type input "U"
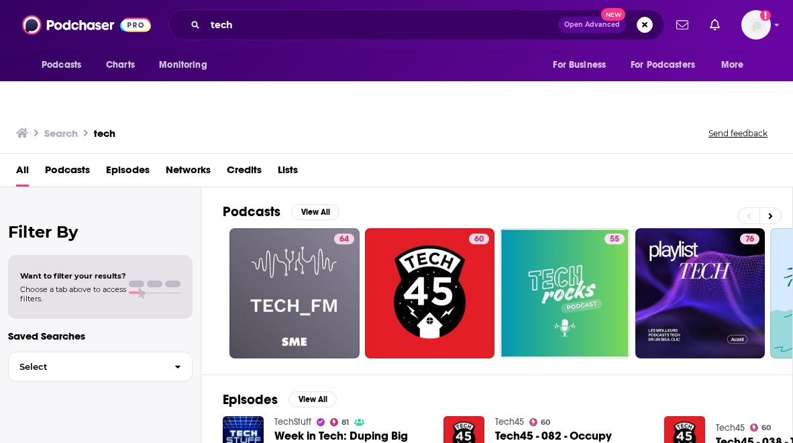
click at [690, 159] on div "All Podcasts Episodes Networks Credits Lists" at bounding box center [399, 173] width 766 height 28
click at [313, 204] on button "View All" at bounding box center [315, 212] width 48 height 16
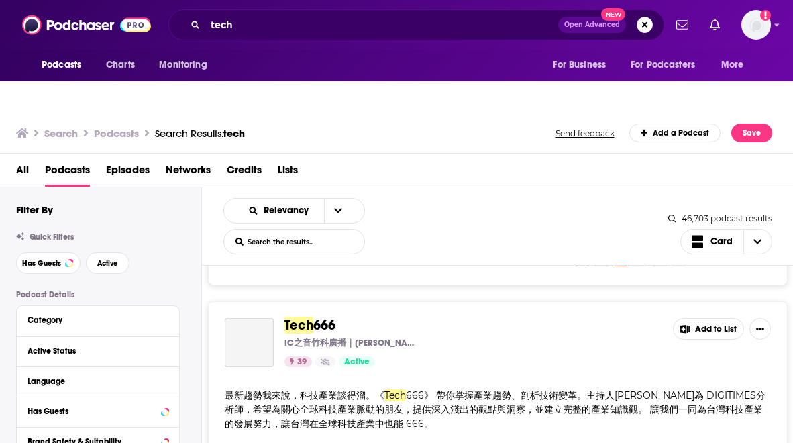
scroll to position [1192, 0]
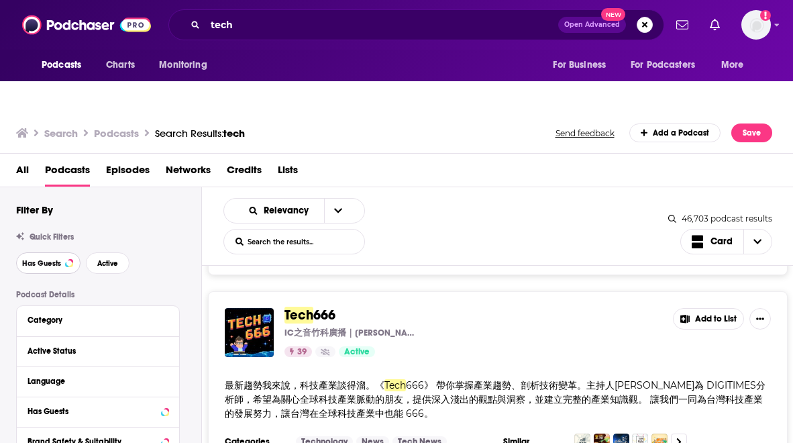
click at [58, 260] on span "Has Guests" at bounding box center [41, 263] width 39 height 7
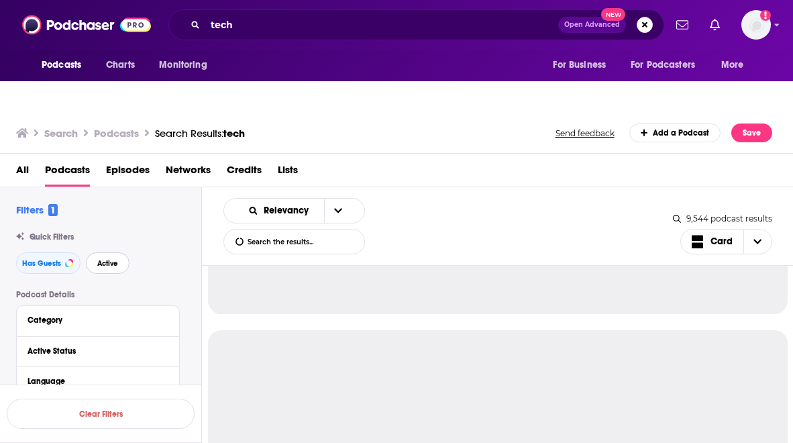
click at [100, 260] on span "Active" at bounding box center [107, 263] width 21 height 7
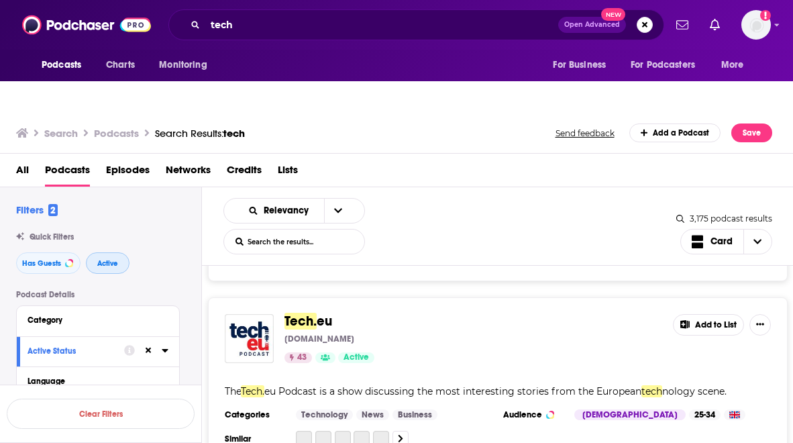
scroll to position [1804, 0]
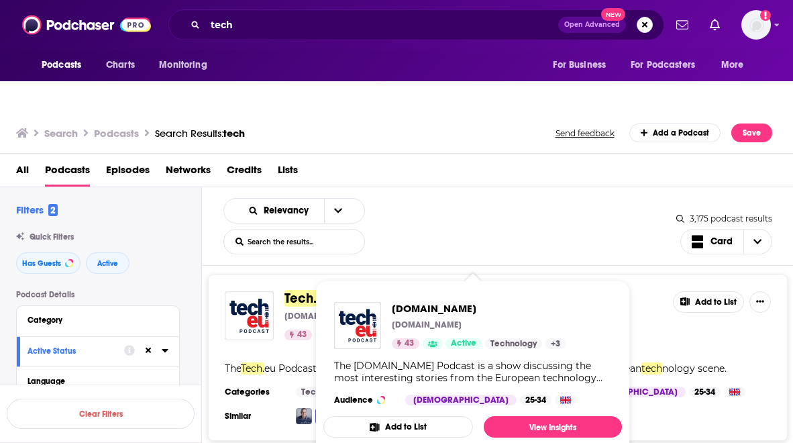
click at [302, 290] on span "Tech." at bounding box center [301, 298] width 32 height 17
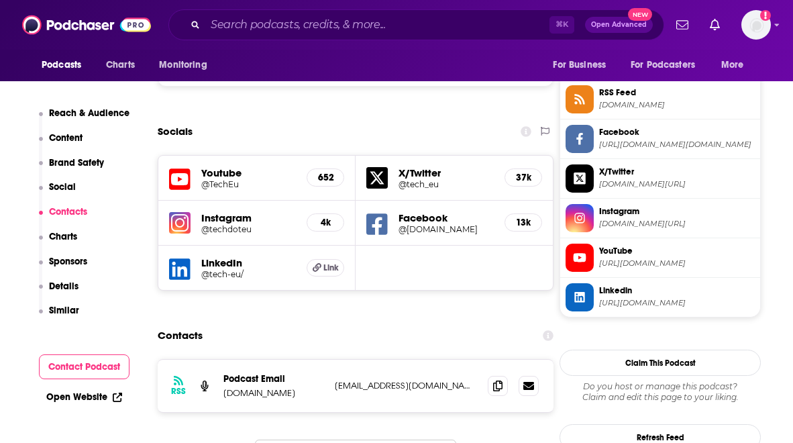
scroll to position [1307, 0]
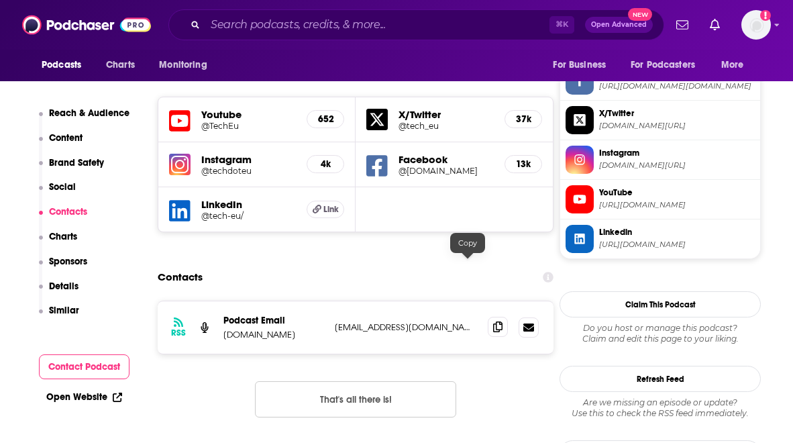
click at [488, 317] on span at bounding box center [498, 327] width 20 height 20
click at [15, 60] on div "Podcasts Charts Monitoring For Business For Podcasters More" at bounding box center [396, 66] width 793 height 32
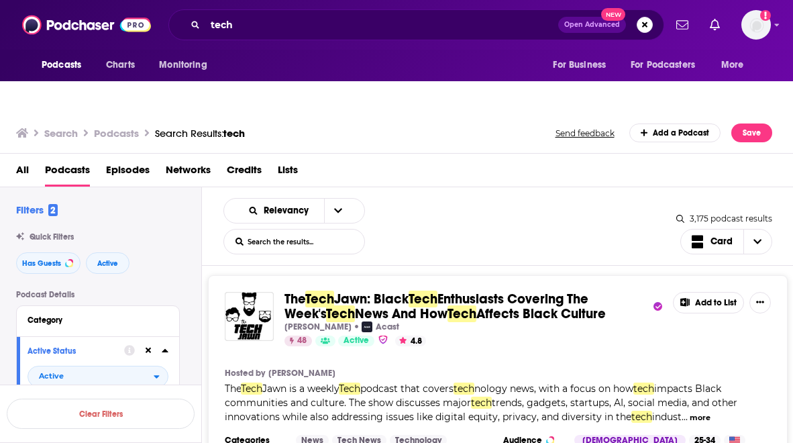
scroll to position [924, 0]
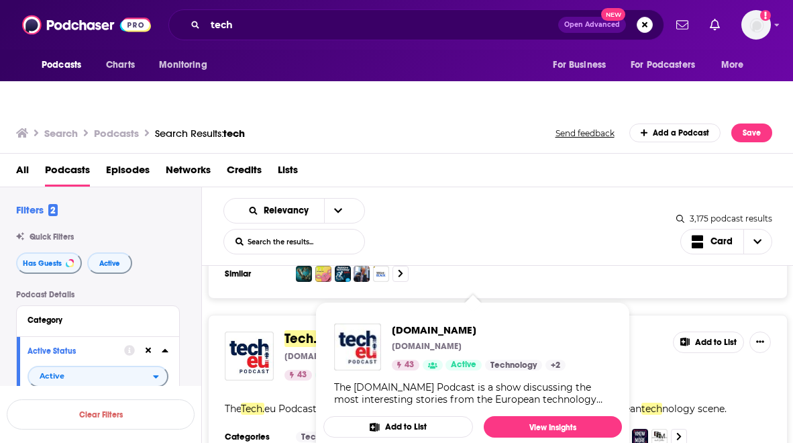
scroll to position [1974, 0]
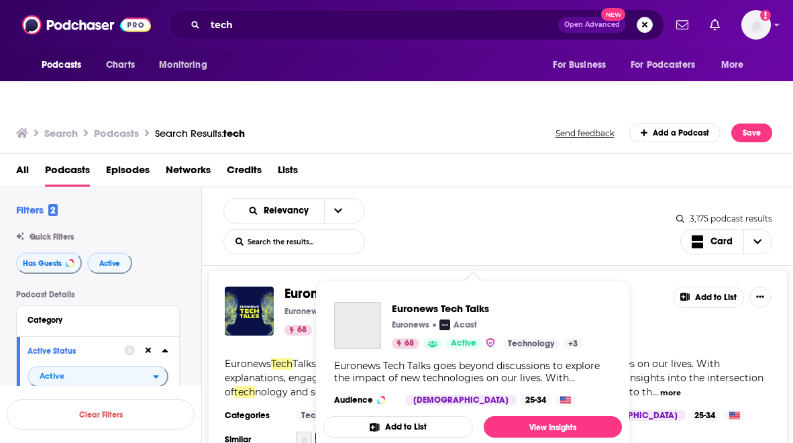
click at [348, 285] on span "Tech" at bounding box center [356, 293] width 29 height 17
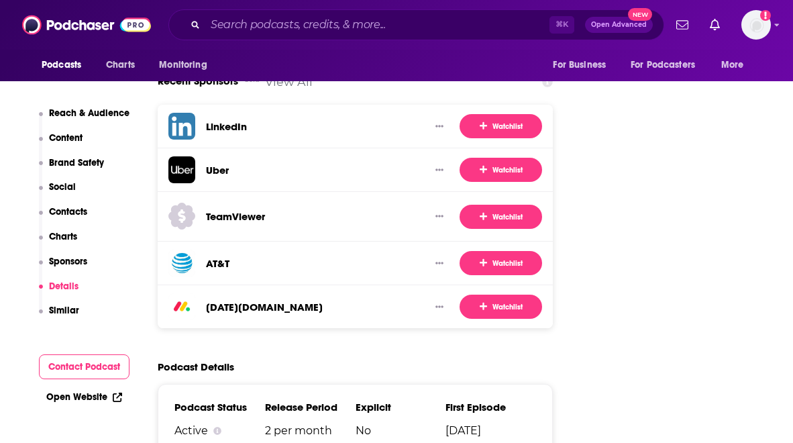
scroll to position [2258, 0]
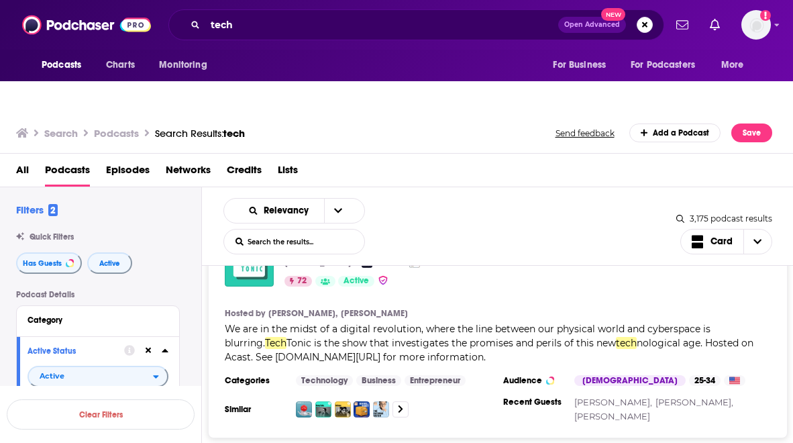
scroll to position [5264, 0]
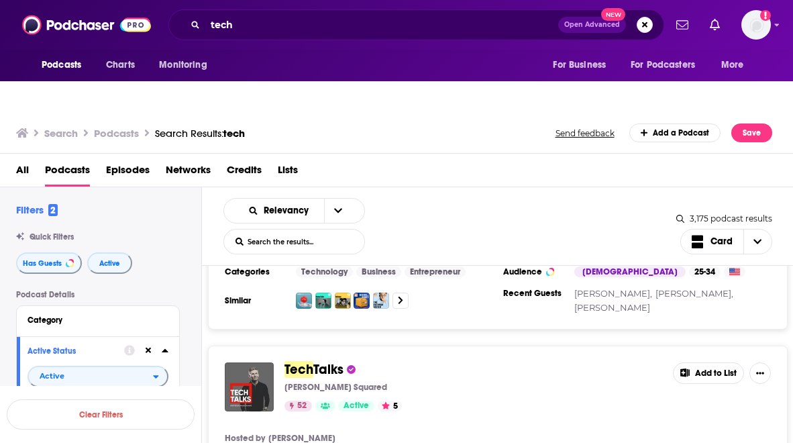
scroll to position [5386, 0]
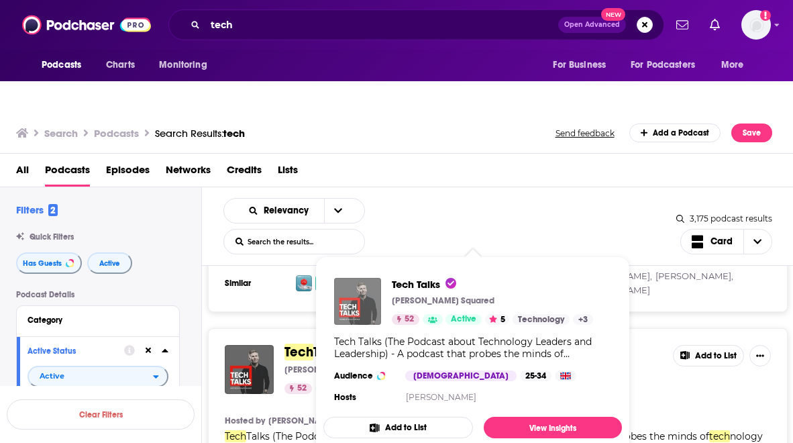
click at [356, 278] on img "Tech Talks" at bounding box center [357, 301] width 47 height 47
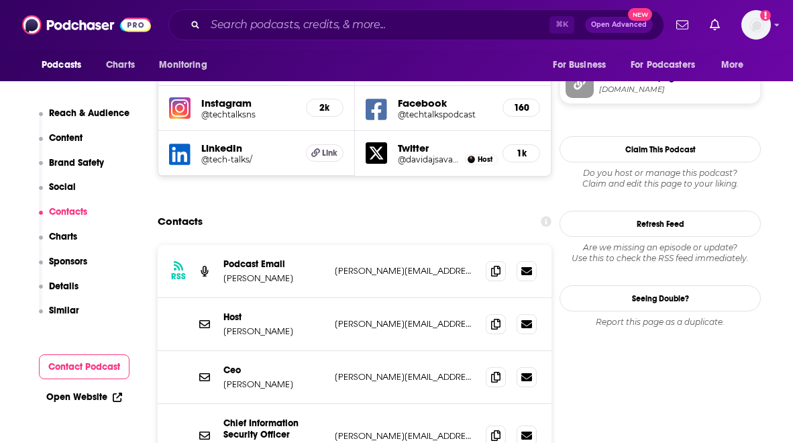
scroll to position [1362, 0]
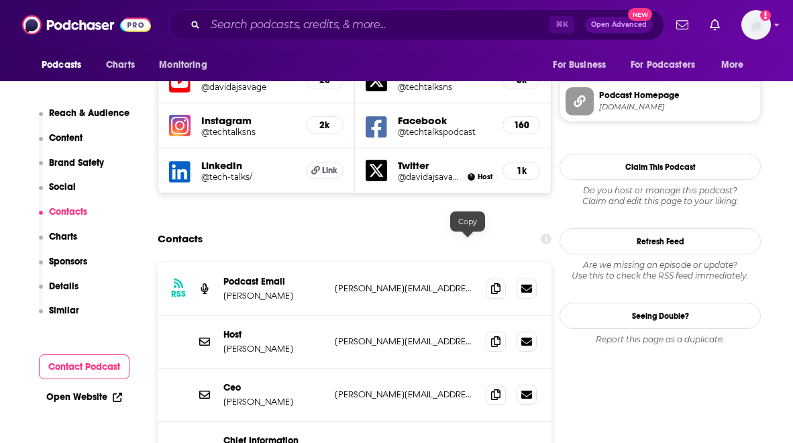
click at [471, 262] on div "RSS Podcast Email Harvey Nash david.savage@harveynash.com david.savage@harveyna…" at bounding box center [355, 288] width 394 height 53
click at [491, 283] on icon at bounding box center [495, 288] width 9 height 11
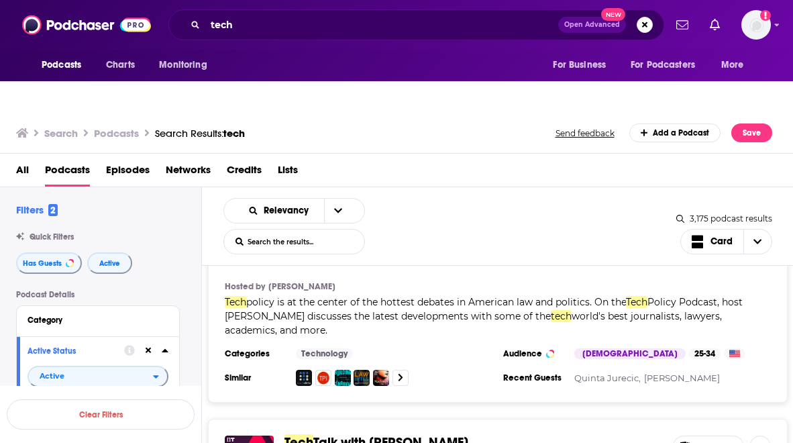
scroll to position [8233, 0]
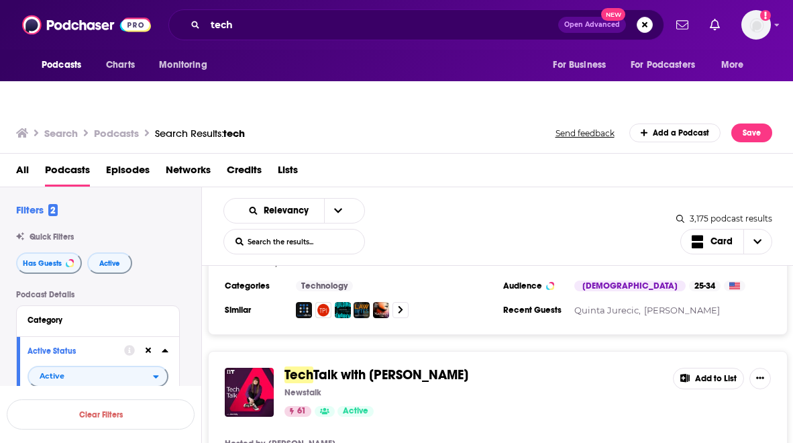
drag, startPoint x: 311, startPoint y: 346, endPoint x: 421, endPoint y: 344, distance: 109.4
copy span "tech talk@newstalk.com"
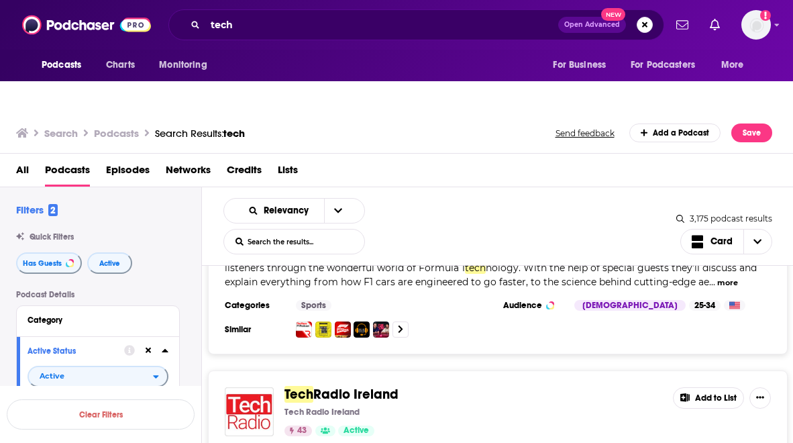
scroll to position [8658, 0]
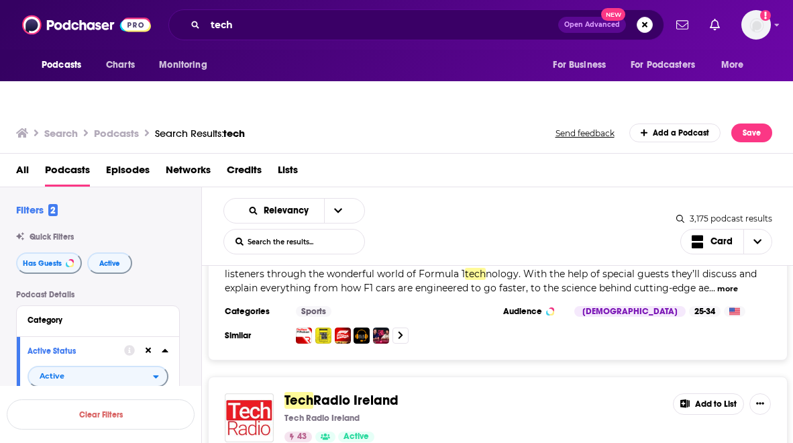
click at [328, 392] on span "Radio Ireland" at bounding box center [355, 400] width 85 height 17
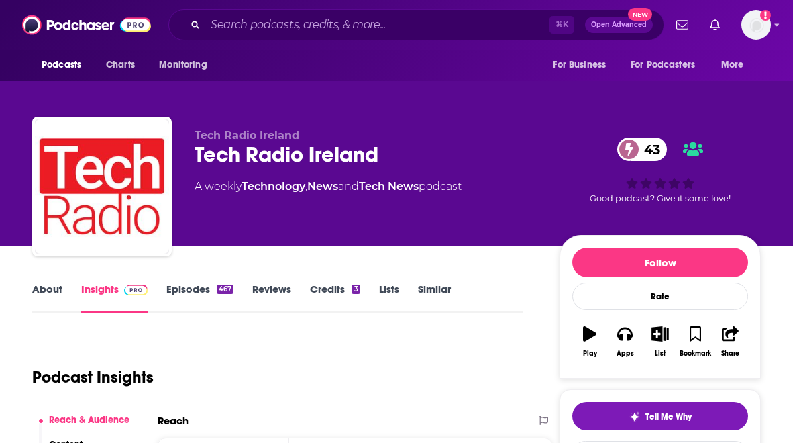
click at [267, 142] on div "Tech Radio Ireland 43" at bounding box center [367, 155] width 344 height 26
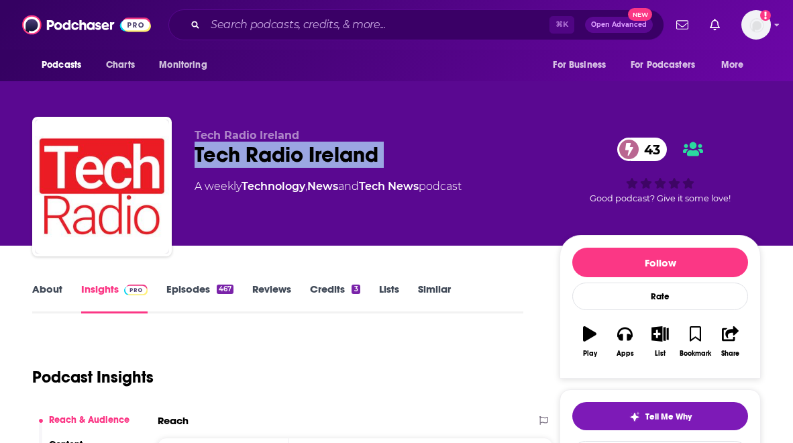
click at [267, 142] on div "Tech Radio Ireland 43" at bounding box center [367, 155] width 344 height 26
copy div "Tech Radio Ireland 43"
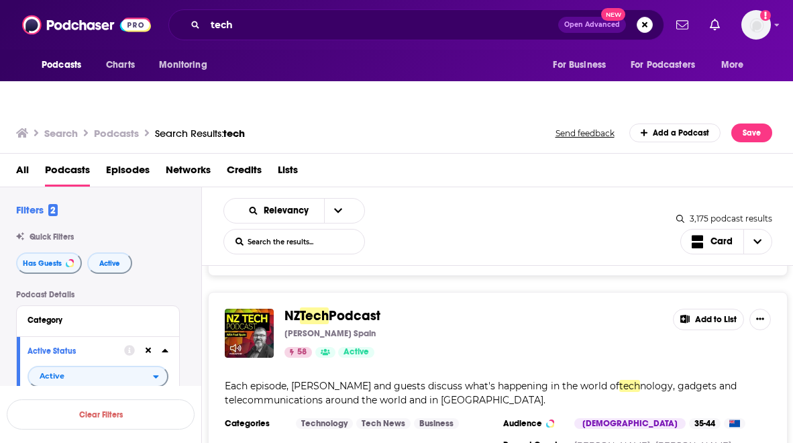
scroll to position [10354, 0]
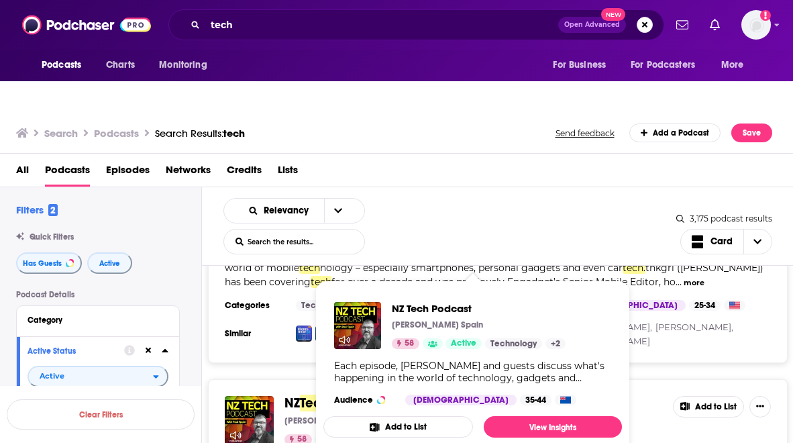
click at [354, 272] on span "NZ Tech Podcast Paul Spain 58 Active Technology + 2 Each episode, Paul Spain an…" at bounding box center [472, 366] width 315 height 189
click at [317, 272] on span "NZ Tech Podcast Paul Spain 58 Active Technology + 2 Each episode, Paul Spain an…" at bounding box center [472, 366] width 315 height 189
click at [281, 396] on div "NZ Tech Podcast Paul Spain 58 Active Add to List" at bounding box center [498, 420] width 546 height 49
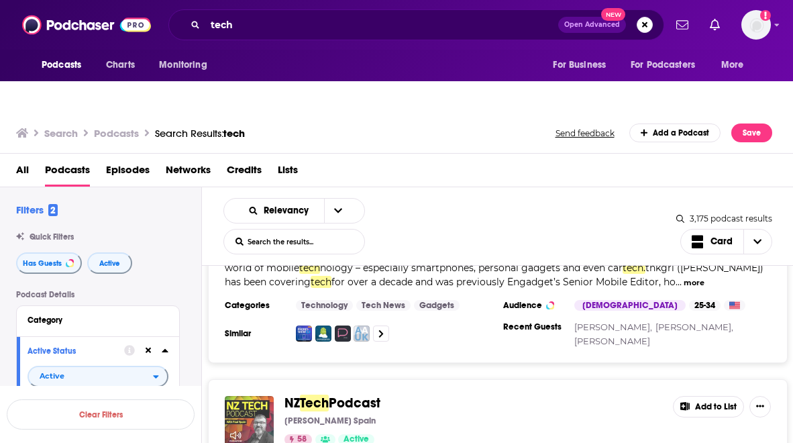
click at [251, 396] on img "NZ Tech Podcast" at bounding box center [249, 420] width 49 height 49
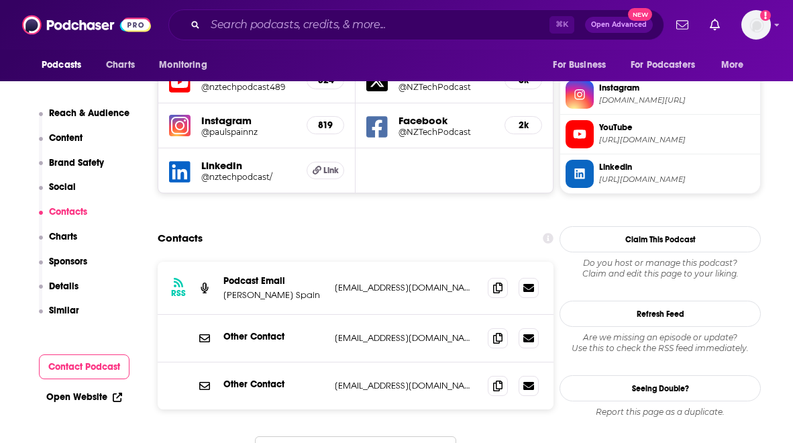
scroll to position [1427, 0]
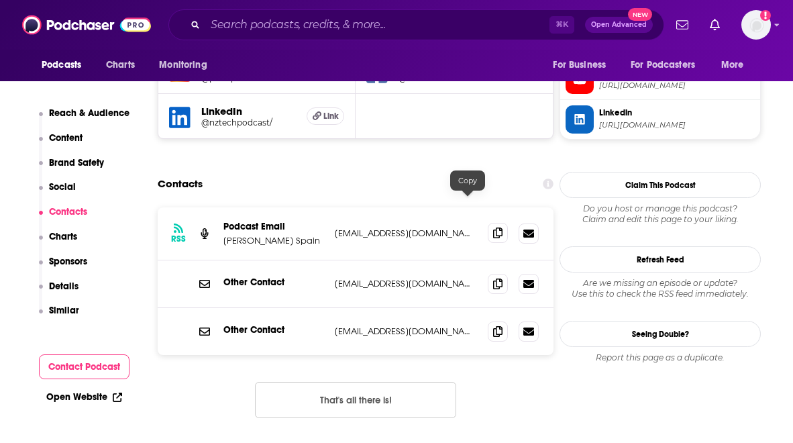
click at [493, 228] on icon at bounding box center [497, 233] width 9 height 11
click at [428, 32] on input "Search podcasts, credits, & more..." at bounding box center [377, 24] width 344 height 21
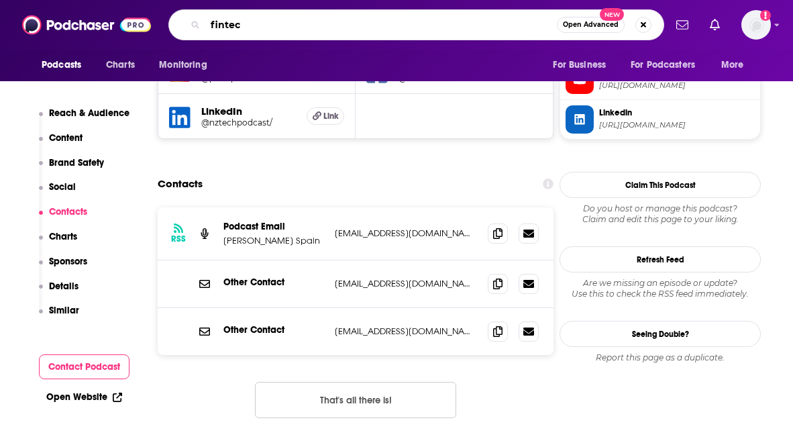
type input "fintech"
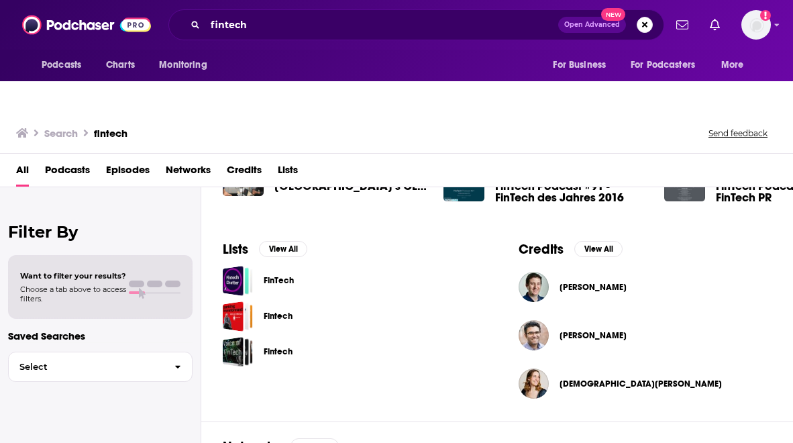
scroll to position [470, 0]
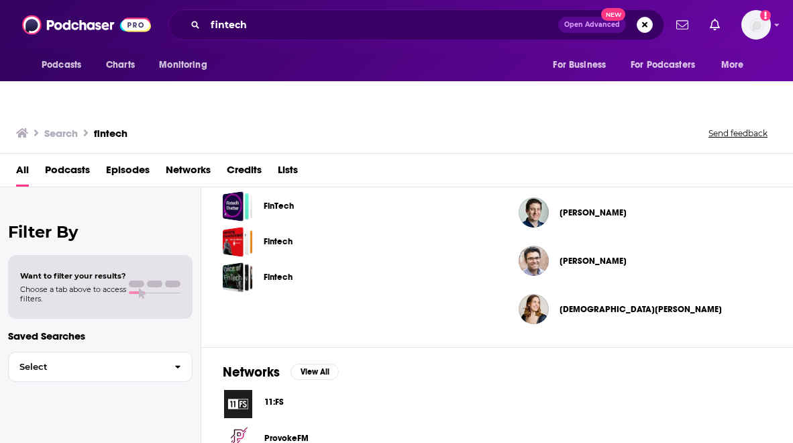
click at [270, 227] on span "Fintech" at bounding box center [278, 242] width 29 height 30
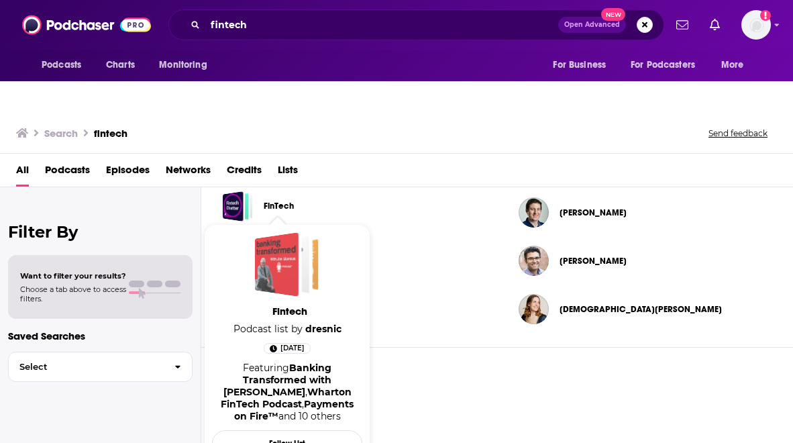
click at [283, 232] on div "Fintech" at bounding box center [277, 264] width 44 height 64
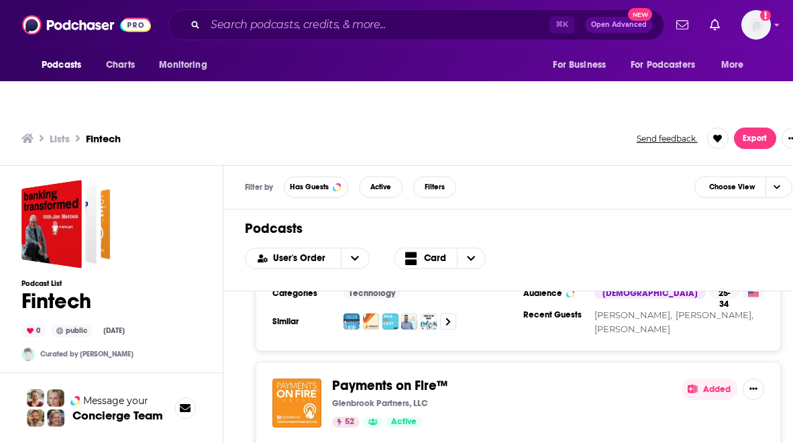
scroll to position [457, 0]
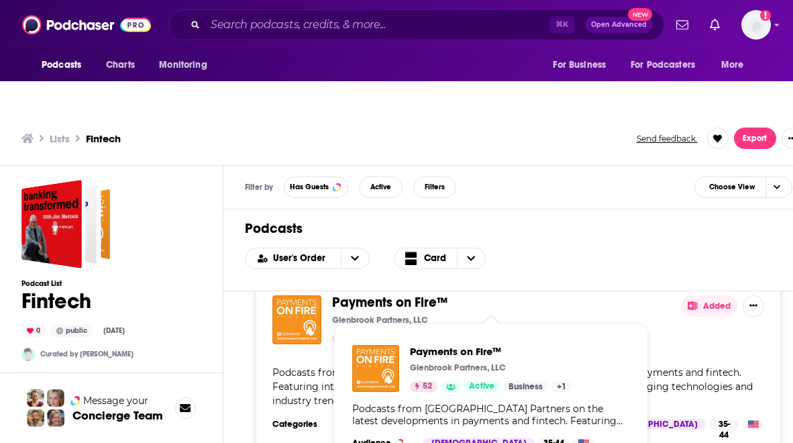
click at [374, 294] on span "Payments on Fire™" at bounding box center [389, 302] width 115 height 17
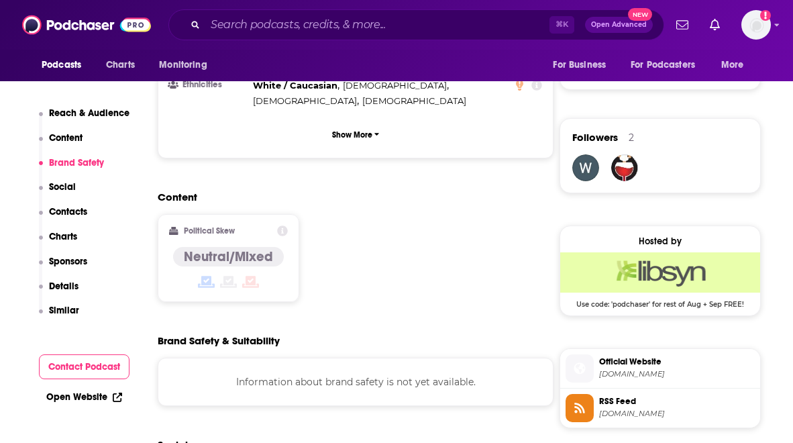
scroll to position [1239, 0]
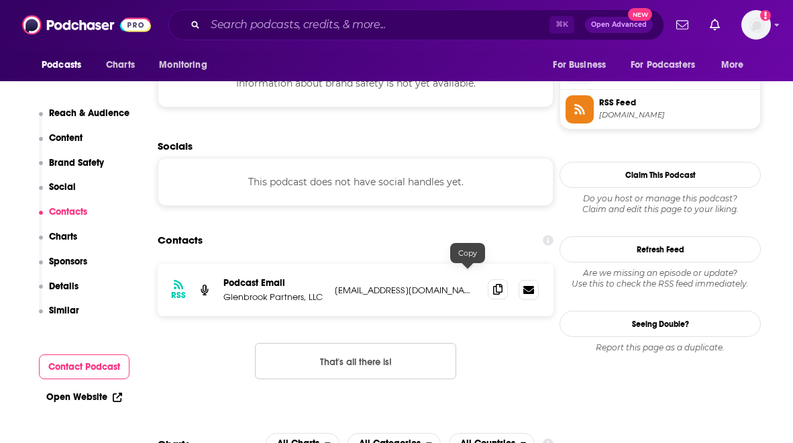
click at [488, 279] on span at bounding box center [498, 289] width 20 height 20
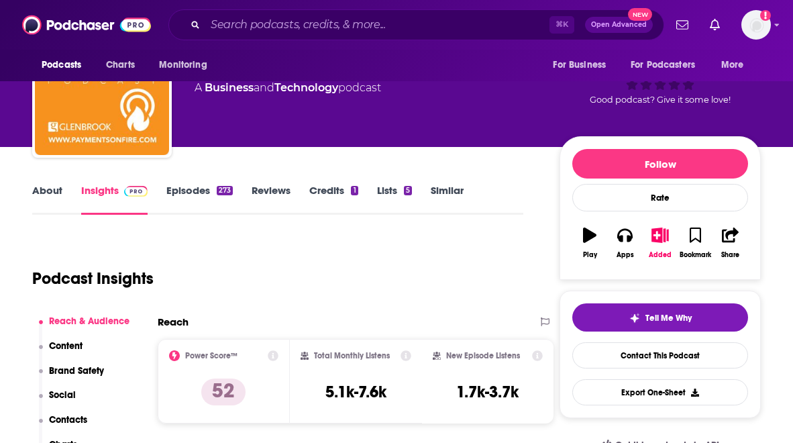
scroll to position [0, 0]
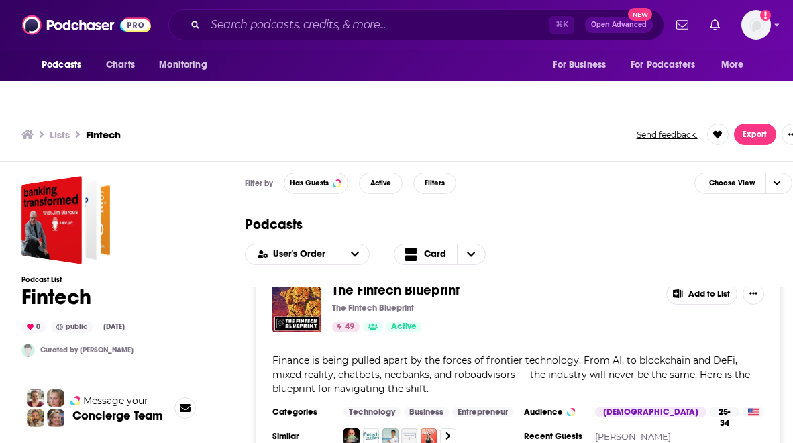
scroll to position [895, 0]
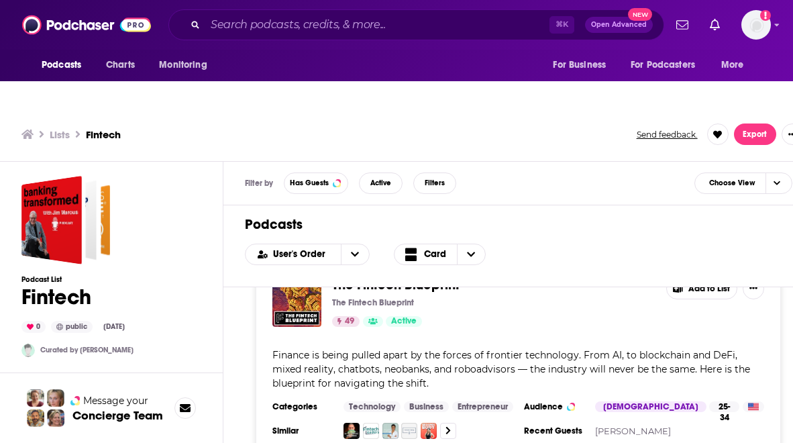
click at [564, 362] on div "The Fintech Blueprint The Fintech Blueprint 49 Active Add to List Finance is be…" at bounding box center [518, 358] width 525 height 195
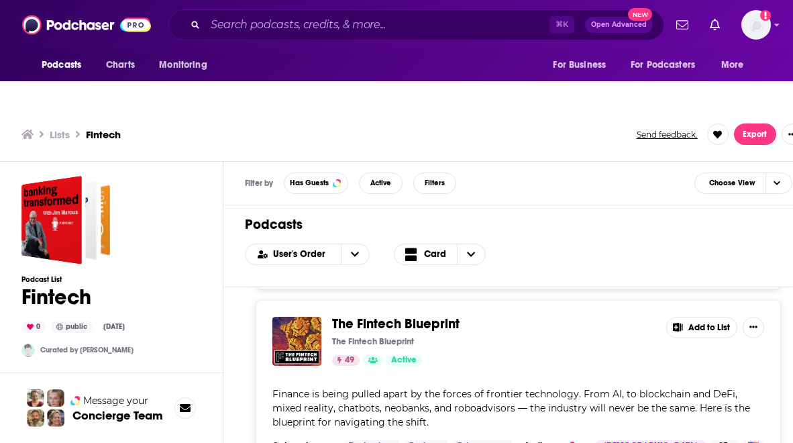
click at [407, 315] on span "The Fintech Blueprint" at bounding box center [396, 323] width 128 height 17
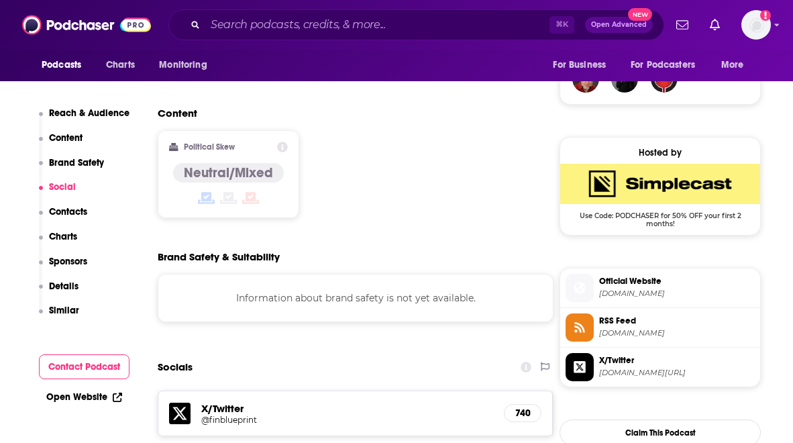
scroll to position [1253, 0]
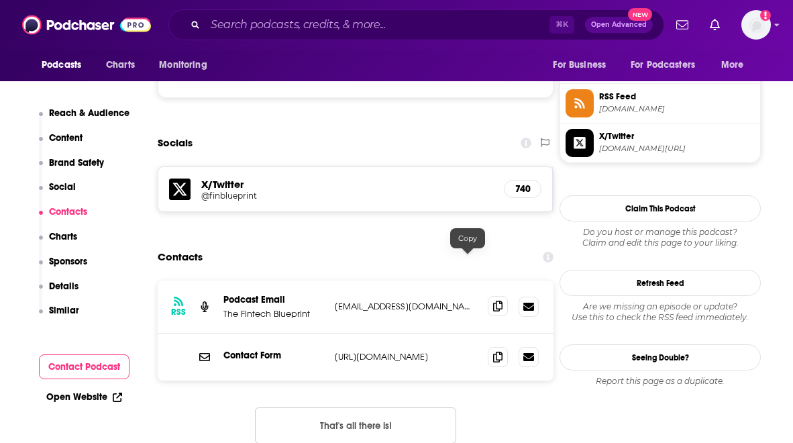
click at [493, 301] on icon at bounding box center [497, 306] width 9 height 11
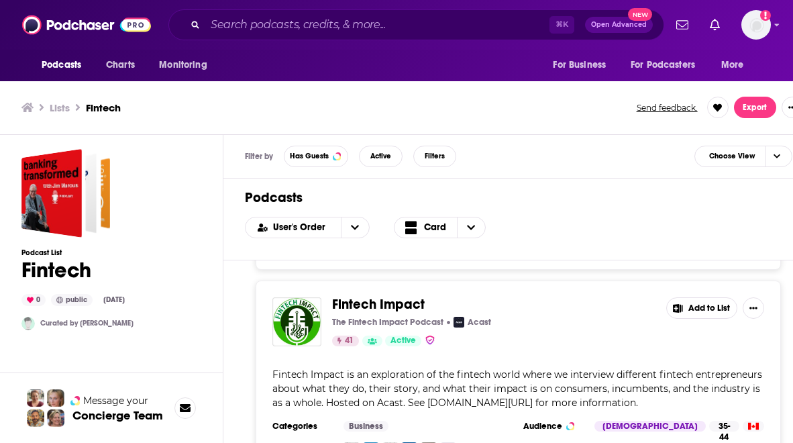
scroll to position [4, 0]
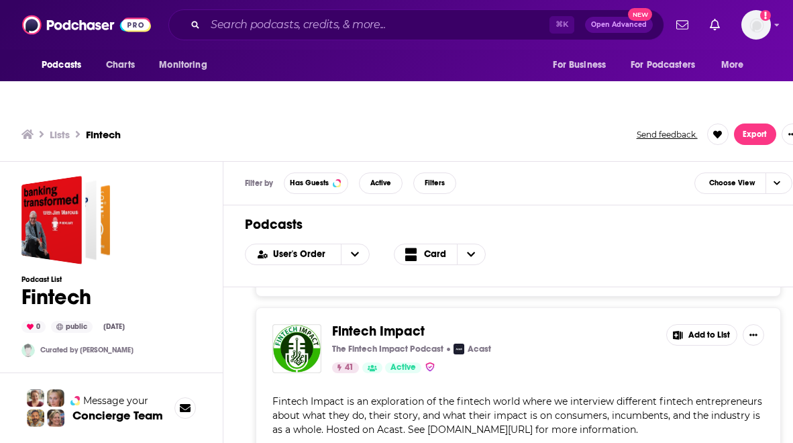
click at [363, 323] on span "Fintech Impact" at bounding box center [378, 331] width 93 height 17
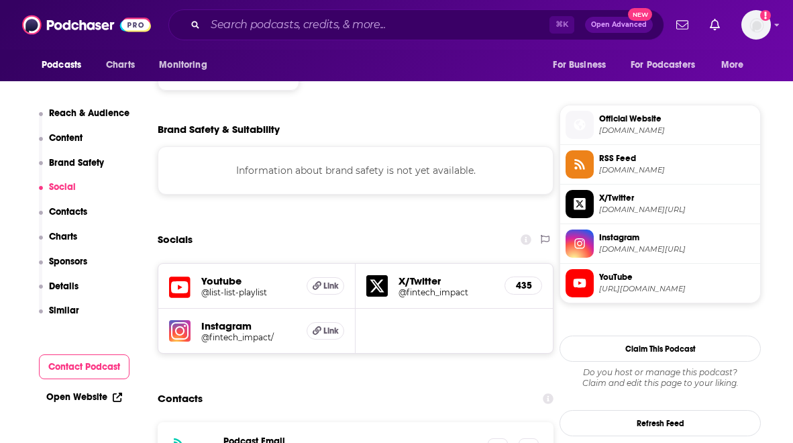
scroll to position [1370, 0]
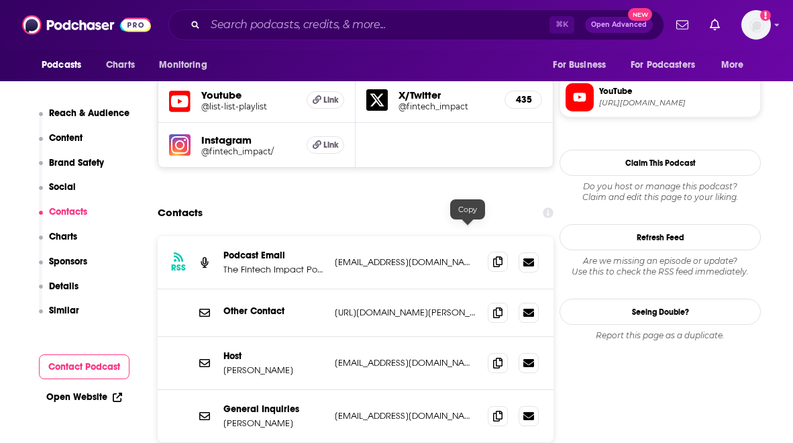
click at [493, 256] on icon at bounding box center [497, 261] width 9 height 11
click at [225, 28] on input "Search podcasts, credits, & more..." at bounding box center [377, 24] width 344 height 21
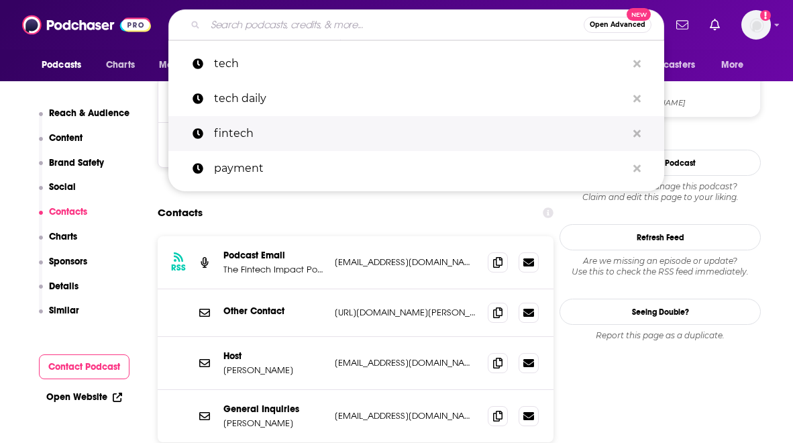
click at [232, 123] on p "fintech" at bounding box center [420, 133] width 413 height 35
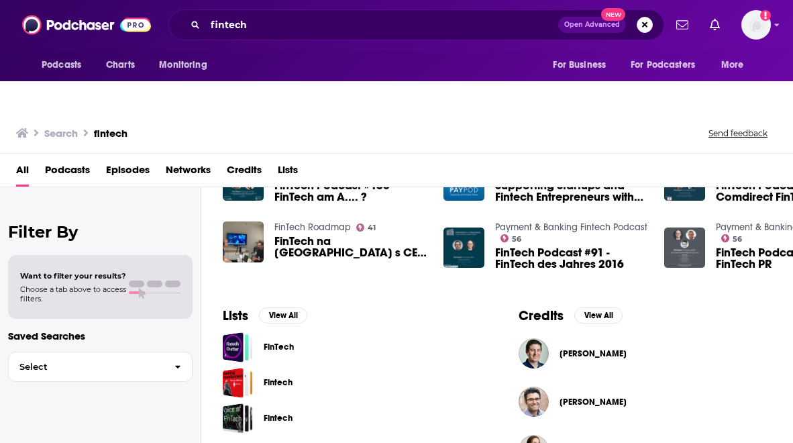
scroll to position [383, 0]
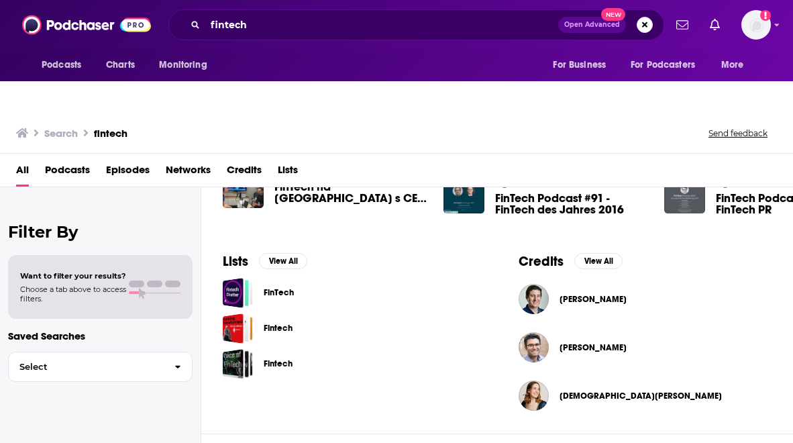
click at [283, 285] on link "FinTech" at bounding box center [279, 292] width 30 height 15
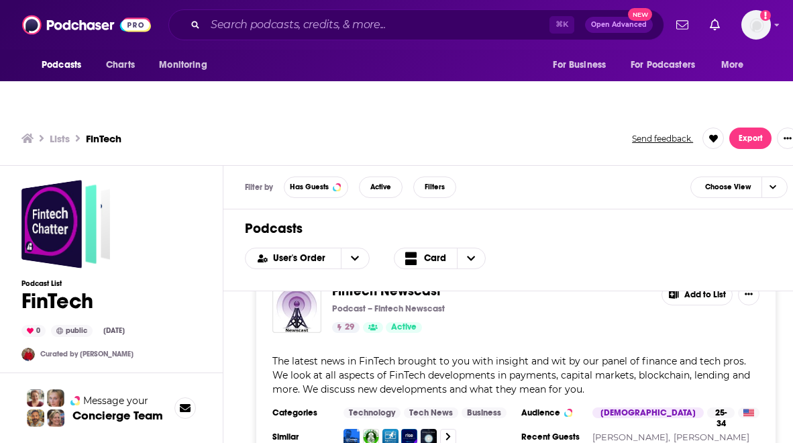
scroll to position [1366, 0]
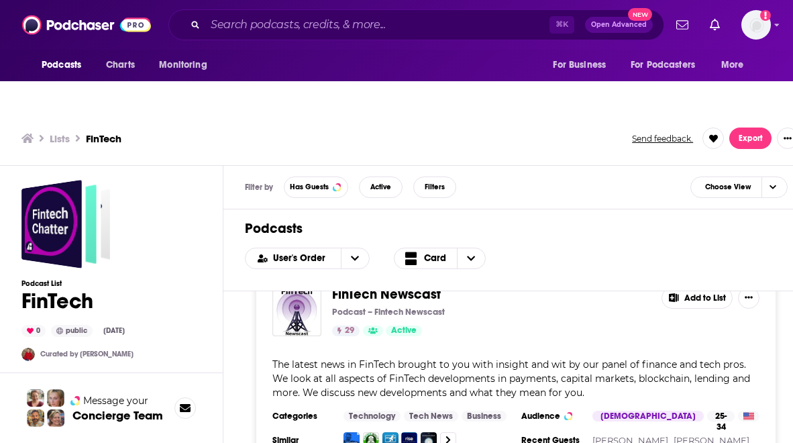
click at [379, 286] on span "FinTech Newscast" at bounding box center [386, 294] width 109 height 17
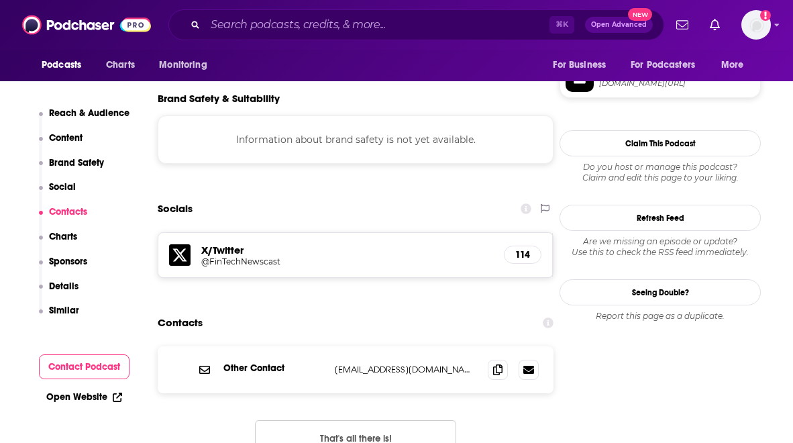
scroll to position [1189, 0]
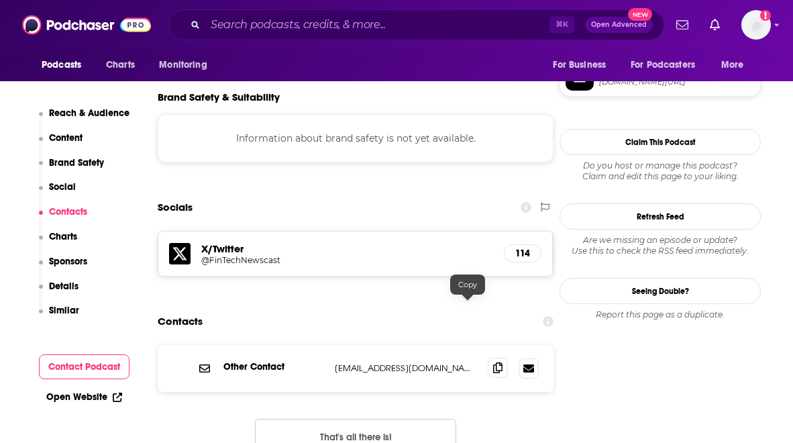
click at [493, 362] on icon at bounding box center [497, 367] width 9 height 11
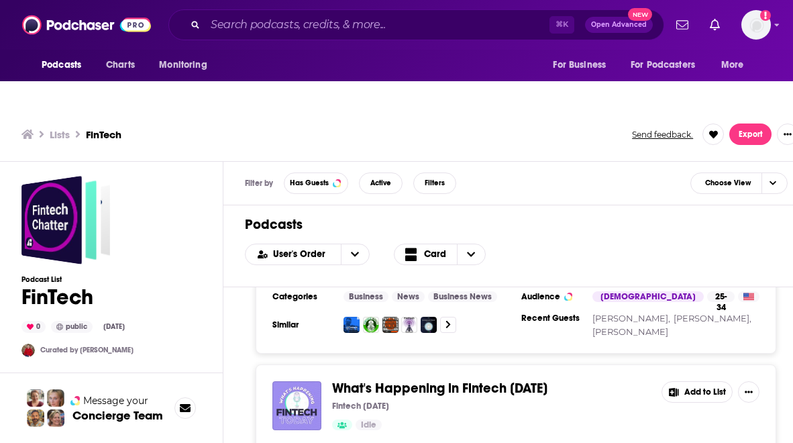
scroll to position [1776, 0]
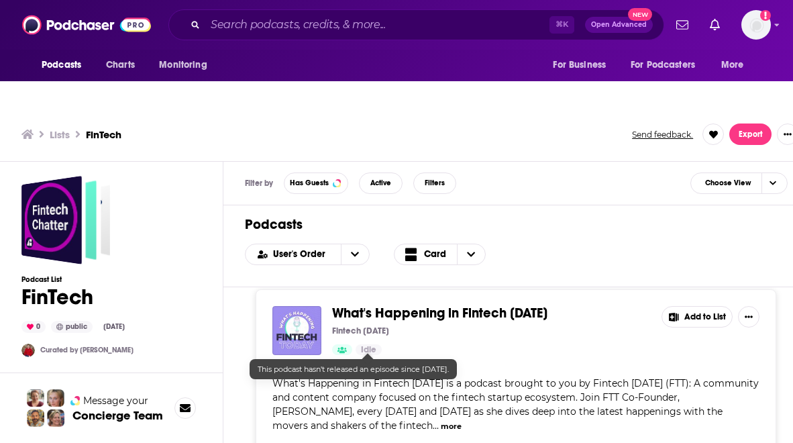
click at [403, 305] on span "What's Happening in Fintech Today" at bounding box center [439, 313] width 215 height 17
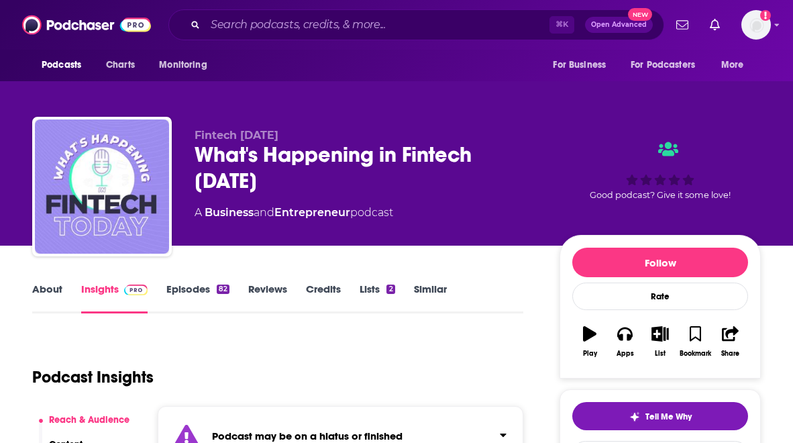
click at [187, 283] on link "Episodes 82" at bounding box center [197, 298] width 63 height 31
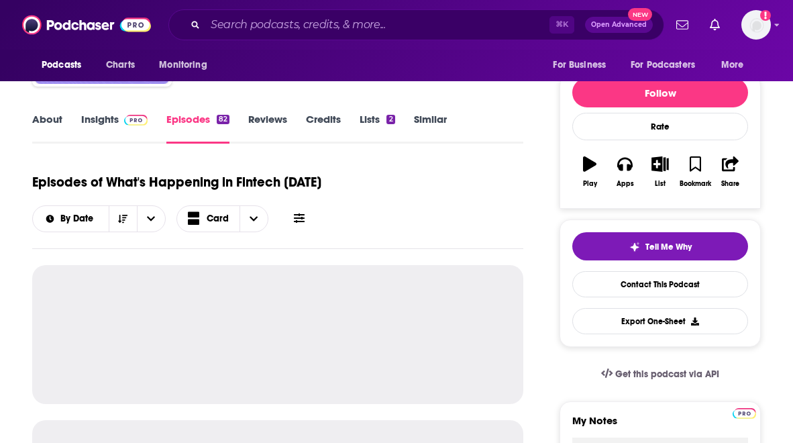
scroll to position [188, 0]
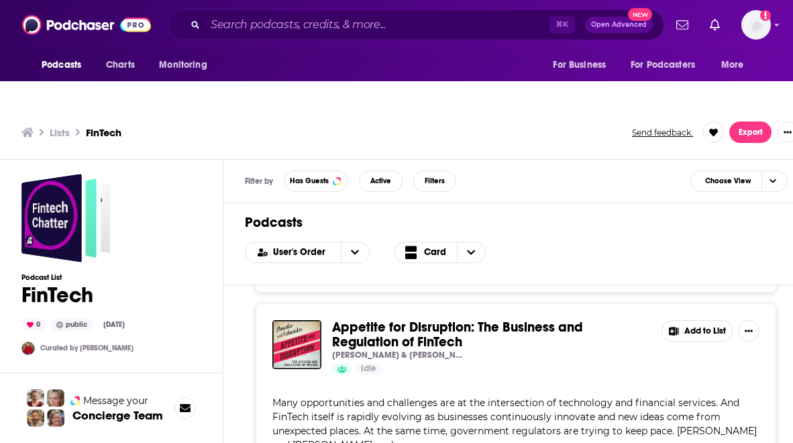
scroll to position [4, 0]
